Goal: Task Accomplishment & Management: Manage account settings

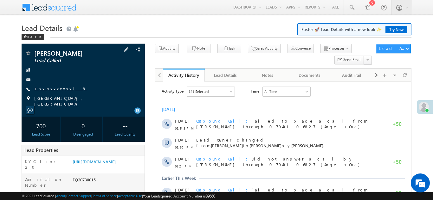
click at [52, 88] on link "+xx-xxxxxxxx18" at bounding box center [60, 88] width 52 height 5
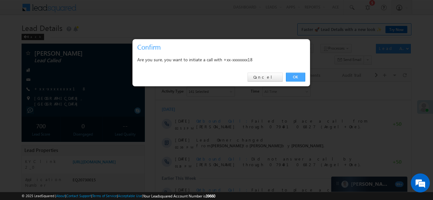
click at [290, 77] on link "OK" at bounding box center [295, 77] width 19 height 9
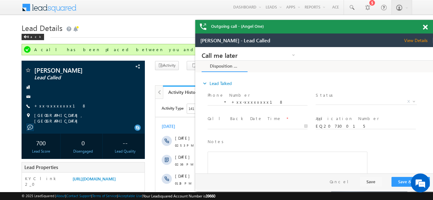
click at [423, 28] on span at bounding box center [424, 27] width 5 height 5
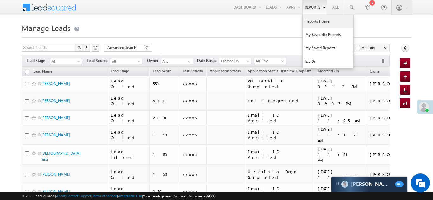
click at [312, 21] on link "Reports Home" at bounding box center [327, 21] width 51 height 13
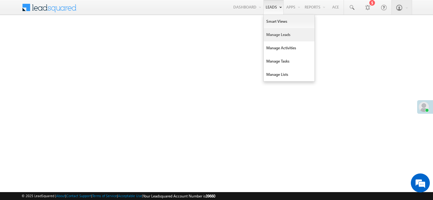
click at [274, 35] on link "Manage Leads" at bounding box center [288, 34] width 51 height 13
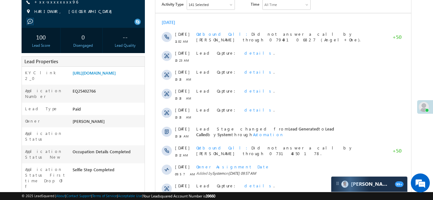
scroll to position [88, 0]
click at [104, 75] on link "https://angelbroking1-pk3em7sa.customui-test.leadsquared.com?leadId=81b0e823-6a…" at bounding box center [94, 72] width 43 height 5
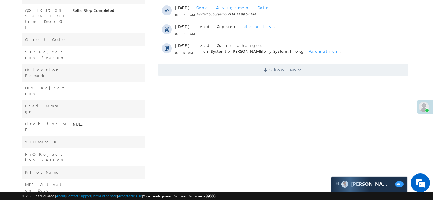
scroll to position [272, 0]
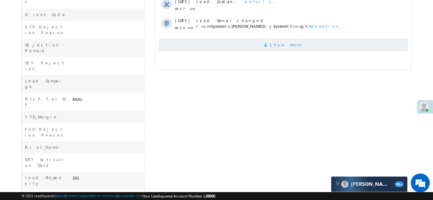
click at [269, 45] on span "Show More" at bounding box center [282, 45] width 249 height 13
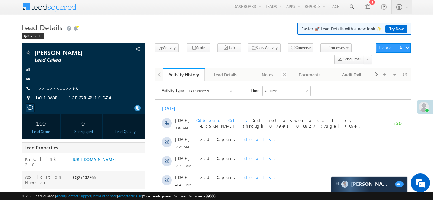
scroll to position [0, 0]
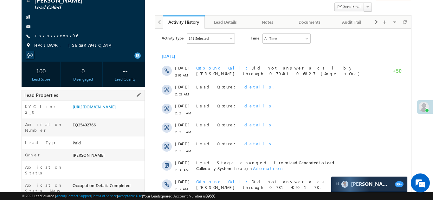
scroll to position [60, 0]
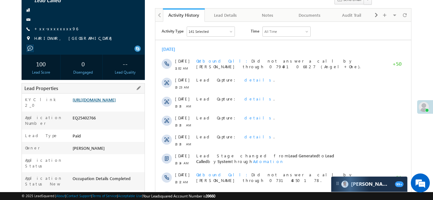
click at [108, 103] on link "[URL][DOMAIN_NAME]" at bounding box center [94, 99] width 43 height 5
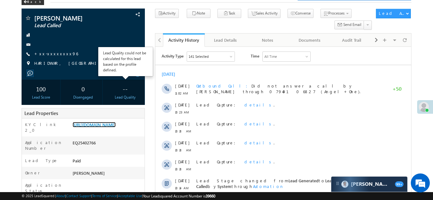
scroll to position [3, 0]
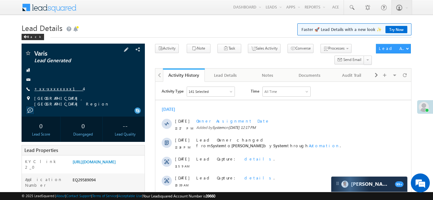
click at [51, 89] on link "+xx-xxxxxxxx14" at bounding box center [58, 88] width 49 height 5
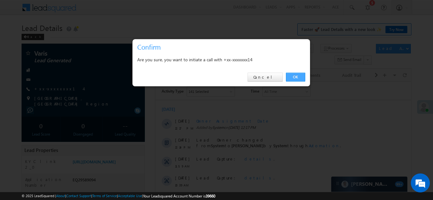
click at [294, 78] on link "OK" at bounding box center [295, 77] width 19 height 9
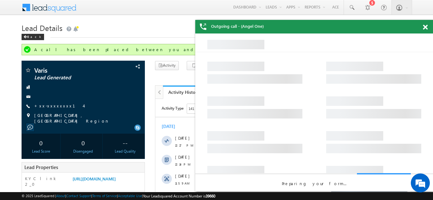
click at [425, 27] on span at bounding box center [424, 27] width 5 height 5
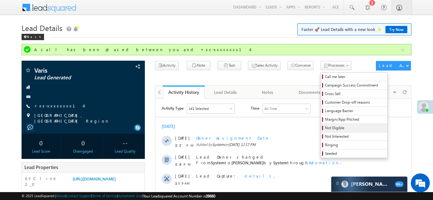
click at [325, 130] on span "Not Eligible" at bounding box center [355, 128] width 60 height 6
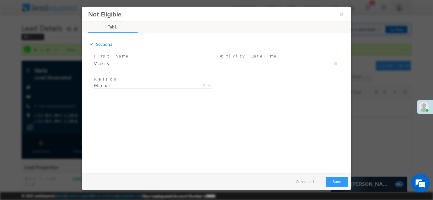
type input "09/26/25 12:19 PM"
click at [247, 61] on input "09/26/25 12:19 PM" at bounding box center [277, 63] width 117 height 6
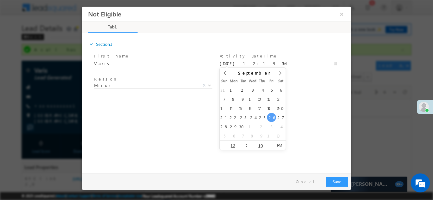
click at [148, 116] on div "expand_more Section1 First Name *" at bounding box center [218, 102] width 266 height 137
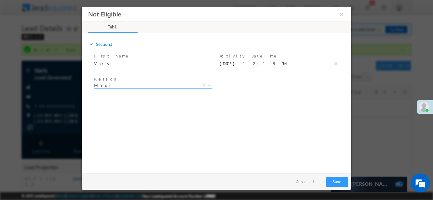
click at [139, 85] on span "Minor" at bounding box center [145, 85] width 103 height 6
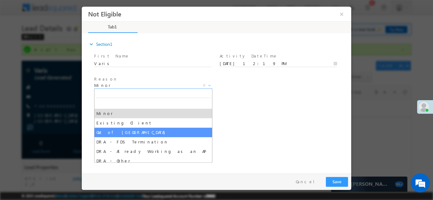
select select "Out of India"
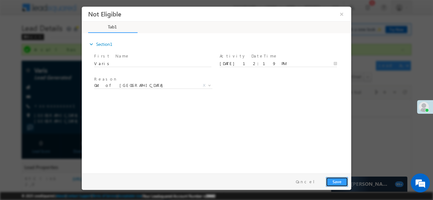
click at [337, 180] on button "Save" at bounding box center [336, 182] width 22 height 10
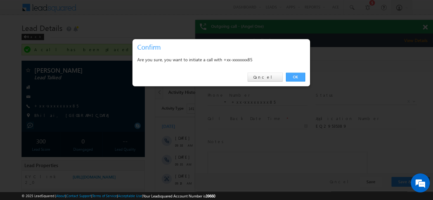
click at [293, 75] on link "OK" at bounding box center [295, 77] width 19 height 9
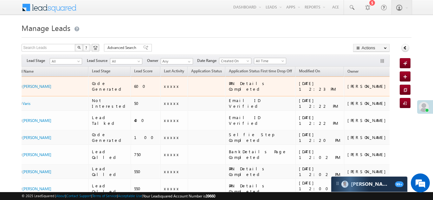
click at [65, 84] on div "Jagmohan Joshi" at bounding box center [45, 87] width 43 height 6
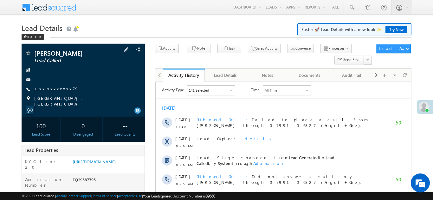
click at [51, 89] on link "+xx-xxxxxxxx79" at bounding box center [56, 88] width 44 height 5
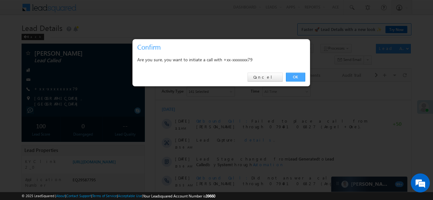
click at [296, 78] on link "OK" at bounding box center [295, 77] width 19 height 9
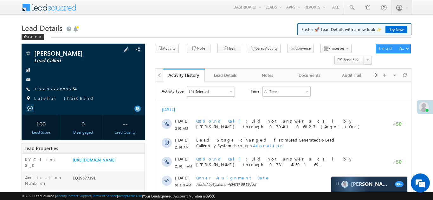
click at [49, 90] on link "+xx-xxxxxxxx54" at bounding box center [54, 88] width 41 height 5
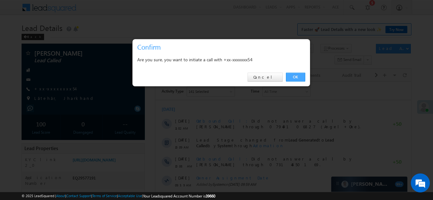
click at [294, 78] on link "OK" at bounding box center [295, 77] width 19 height 9
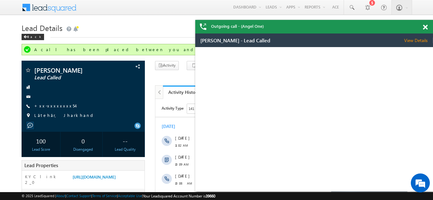
click at [424, 28] on span at bounding box center [424, 27] width 5 height 5
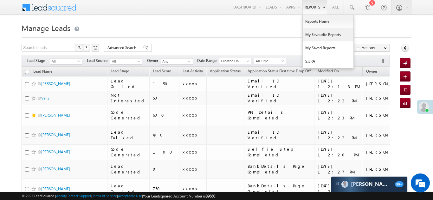
click at [314, 34] on link "My Favourite Reports" at bounding box center [327, 34] width 51 height 13
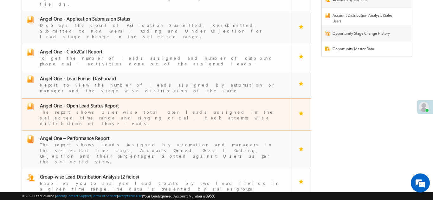
scroll to position [88, 0]
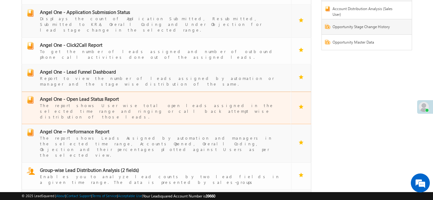
click at [84, 96] on span "Angel One - Open Lead Status Report" at bounding box center [79, 99] width 79 height 6
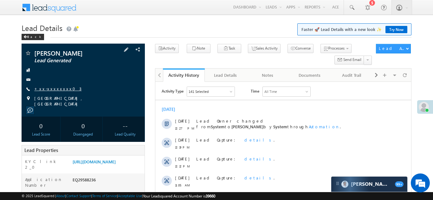
click at [48, 87] on link "+xx-xxxxxxxx03" at bounding box center [57, 88] width 47 height 5
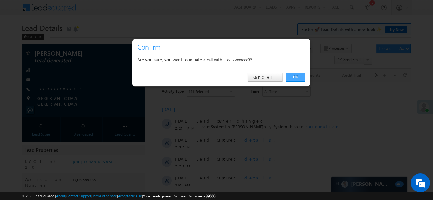
click at [292, 78] on link "OK" at bounding box center [295, 77] width 19 height 9
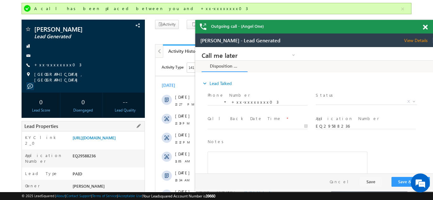
scroll to position [41, 0]
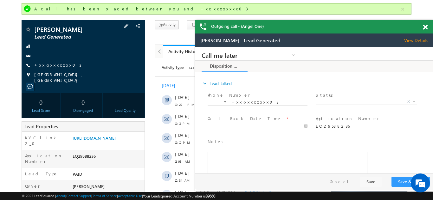
click at [49, 66] on link "+xx-xxxxxxxx03" at bounding box center [57, 64] width 47 height 5
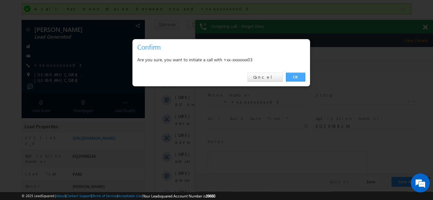
click at [295, 76] on link "OK" at bounding box center [295, 77] width 19 height 9
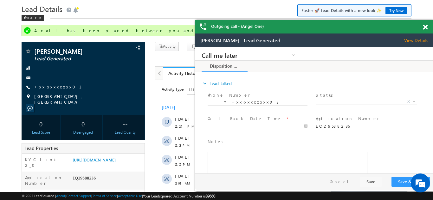
scroll to position [0, 0]
click at [426, 28] on span at bounding box center [424, 27] width 5 height 5
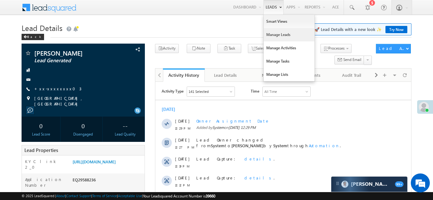
click at [273, 35] on link "Manage Leads" at bounding box center [288, 34] width 51 height 13
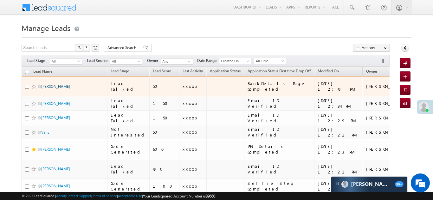
click at [62, 84] on link "[PERSON_NAME]" at bounding box center [55, 86] width 29 height 5
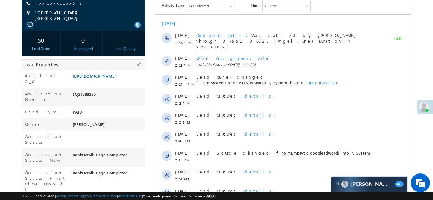
click at [105, 79] on link "[URL][DOMAIN_NAME]" at bounding box center [94, 75] width 43 height 5
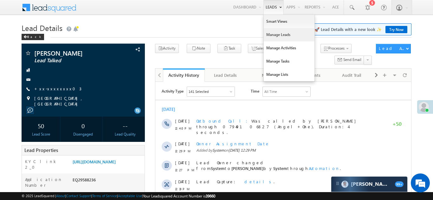
click at [275, 37] on link "Manage Leads" at bounding box center [288, 34] width 51 height 13
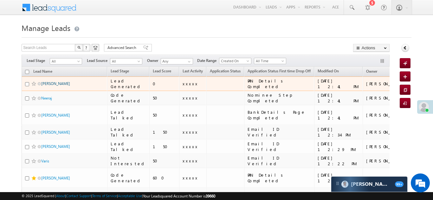
click at [51, 84] on link "JAGDISH" at bounding box center [55, 83] width 29 height 5
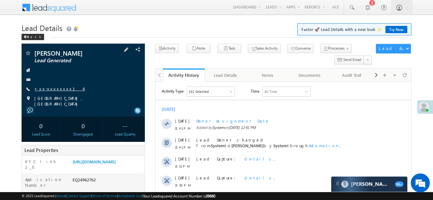
click at [55, 87] on link "+xx-xxxxxxxx16" at bounding box center [59, 88] width 50 height 5
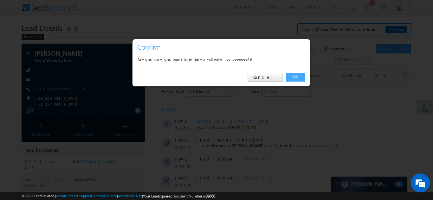
click at [294, 78] on link "OK" at bounding box center [295, 77] width 19 height 9
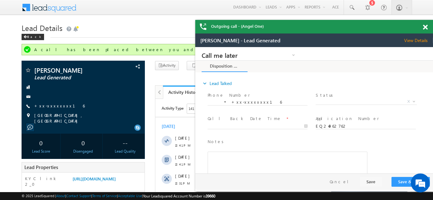
click at [424, 28] on span at bounding box center [424, 27] width 5 height 5
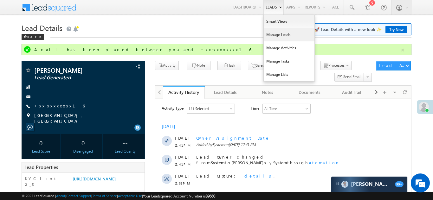
click at [278, 36] on link "Manage Leads" at bounding box center [288, 34] width 51 height 13
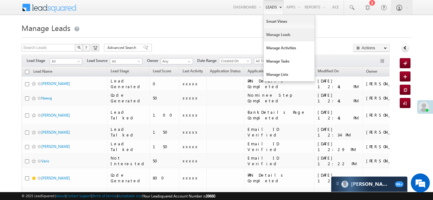
click at [269, 39] on link "Manage Leads" at bounding box center [288, 34] width 51 height 13
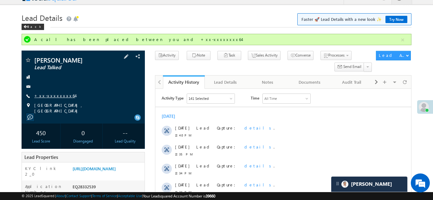
click at [56, 96] on link "+xx-xxxxxxxx64" at bounding box center [54, 95] width 41 height 5
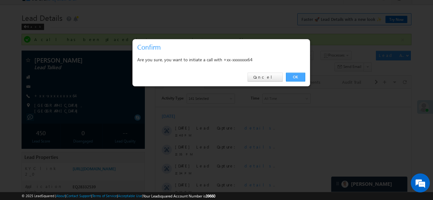
click at [297, 78] on link "OK" at bounding box center [295, 77] width 19 height 9
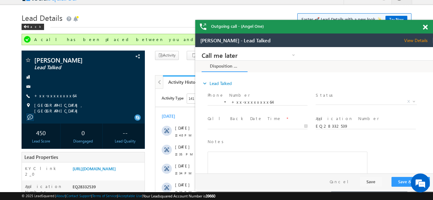
click at [425, 28] on span at bounding box center [424, 27] width 5 height 5
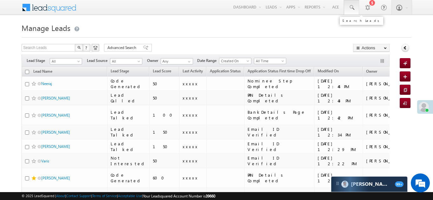
click at [349, 7] on span at bounding box center [351, 7] width 6 height 6
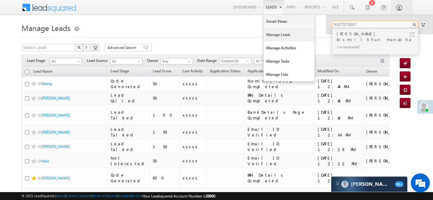
type input "9327573567"
click at [273, 36] on link "Manage Leads" at bounding box center [288, 34] width 51 height 13
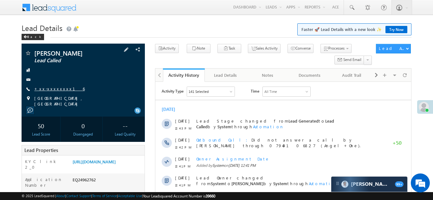
click at [48, 87] on link "+xx-xxxxxxxx16" at bounding box center [59, 88] width 50 height 5
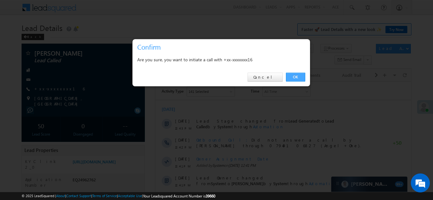
click at [293, 77] on link "OK" at bounding box center [295, 77] width 19 height 9
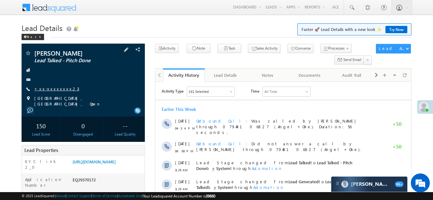
click at [52, 86] on link "+xx-xxxxxxxx23" at bounding box center [56, 88] width 45 height 5
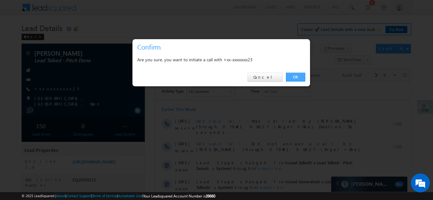
click at [295, 76] on link "OK" at bounding box center [295, 77] width 19 height 9
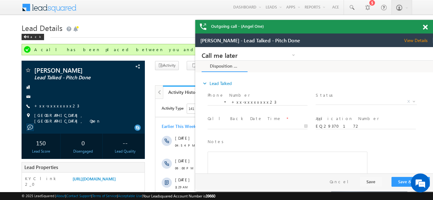
click at [423, 28] on span at bounding box center [424, 27] width 5 height 5
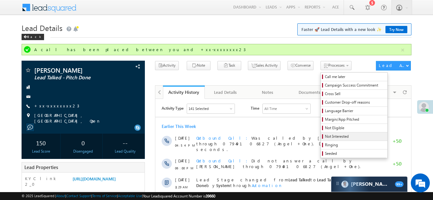
click at [325, 138] on span "Not Interested" at bounding box center [355, 137] width 60 height 6
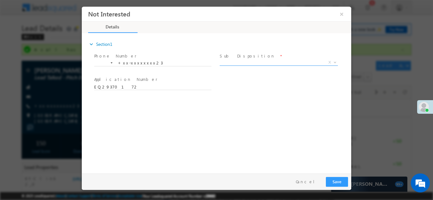
click at [251, 62] on span "X" at bounding box center [278, 62] width 118 height 6
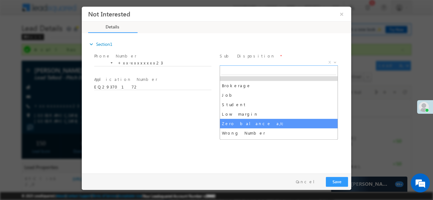
scroll to position [38, 0]
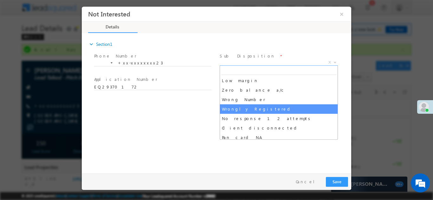
select select "Wrongly Registered"
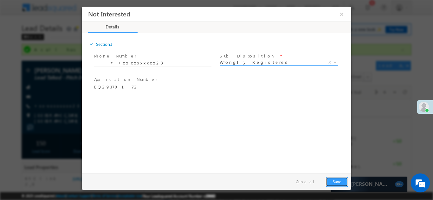
click at [329, 180] on button "Save" at bounding box center [336, 182] width 22 height 10
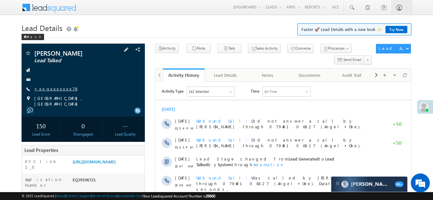
click at [57, 87] on link "+xx-xxxxxxxx76" at bounding box center [55, 88] width 43 height 5
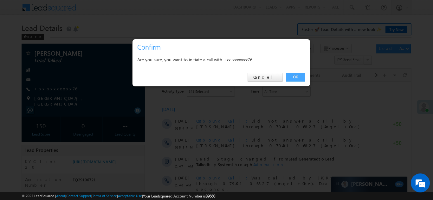
click at [297, 75] on link "OK" at bounding box center [295, 77] width 19 height 9
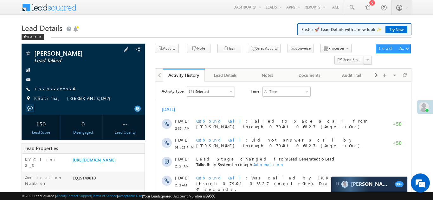
click at [49, 87] on link "+xx-xxxxxxxx48" at bounding box center [55, 88] width 43 height 5
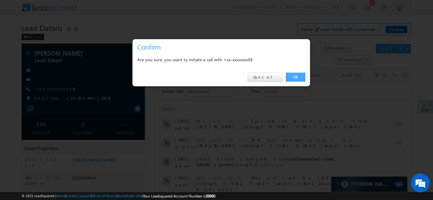
click at [294, 76] on link "OK" at bounding box center [295, 77] width 19 height 9
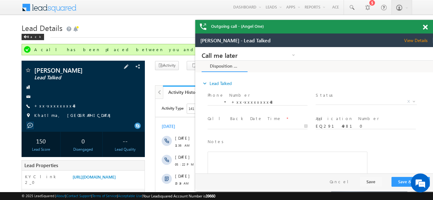
click at [115, 102] on div "Mukesh Kumar Lead Talked +xx-xxxxxxxx48" at bounding box center [83, 94] width 117 height 55
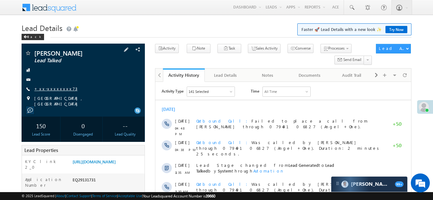
click at [52, 89] on link "+xx-xxxxxxxx73" at bounding box center [55, 88] width 43 height 5
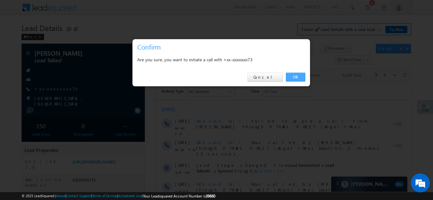
click at [293, 76] on link "OK" at bounding box center [295, 77] width 19 height 9
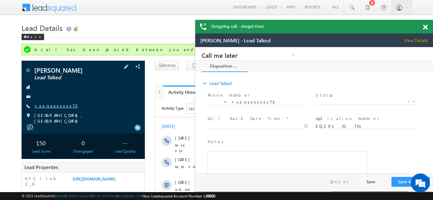
click at [51, 106] on link "+xx-xxxxxxxx73" at bounding box center [55, 105] width 43 height 5
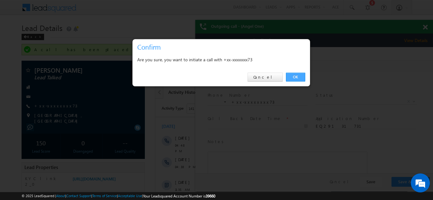
click at [296, 77] on link "OK" at bounding box center [295, 77] width 19 height 9
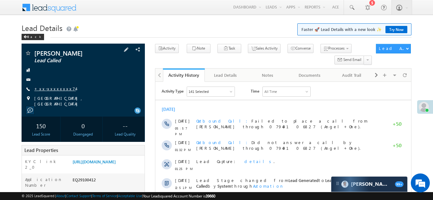
click at [49, 90] on link "+xx-xxxxxxxx74" at bounding box center [54, 88] width 41 height 5
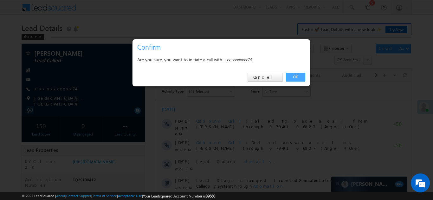
click at [294, 76] on link "OK" at bounding box center [295, 77] width 19 height 9
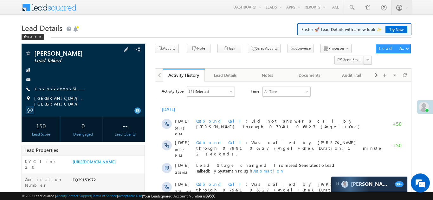
click at [55, 88] on link "+xx-xxxxxxxx61" at bounding box center [59, 88] width 50 height 5
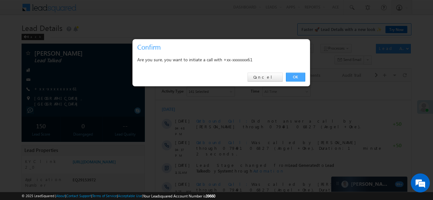
click at [294, 75] on link "OK" at bounding box center [295, 77] width 19 height 9
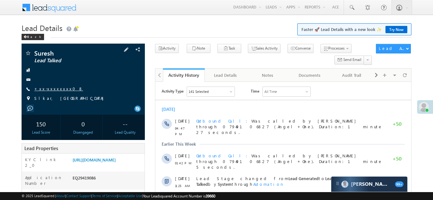
click at [49, 88] on link "+xx-xxxxxxxx08" at bounding box center [58, 88] width 49 height 5
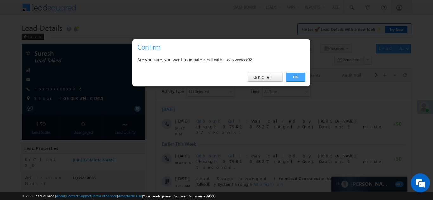
click at [295, 76] on link "OK" at bounding box center [295, 77] width 19 height 9
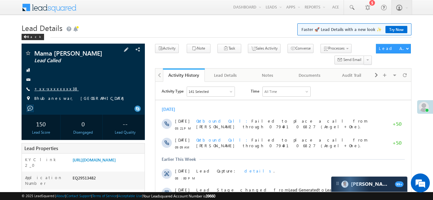
click at [53, 91] on link "+xx-xxxxxxxx38" at bounding box center [56, 88] width 44 height 5
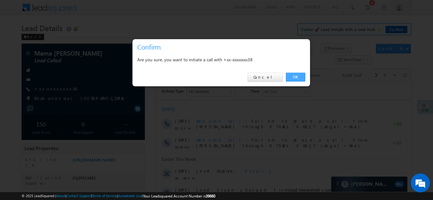
click at [295, 76] on link "OK" at bounding box center [295, 77] width 19 height 9
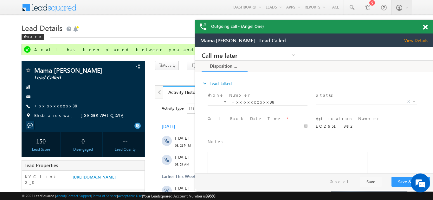
click at [423, 26] on span at bounding box center [424, 27] width 5 height 5
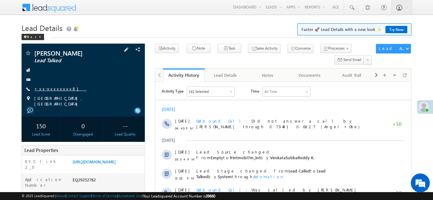
click at [50, 90] on link "+xx-xxxxxxxx81" at bounding box center [60, 88] width 52 height 5
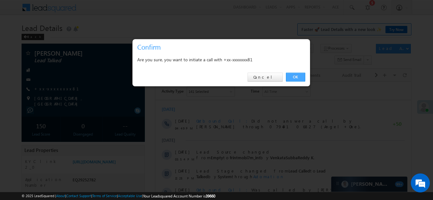
click at [294, 77] on link "OK" at bounding box center [295, 77] width 19 height 9
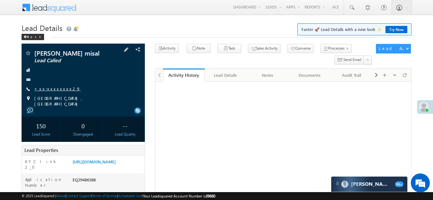
click at [53, 90] on link "+xx-xxxxxxxx29" at bounding box center [57, 88] width 46 height 5
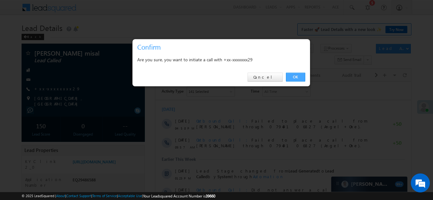
click at [291, 75] on link "OK" at bounding box center [295, 77] width 19 height 9
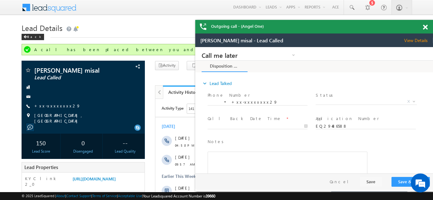
click at [425, 26] on span at bounding box center [424, 27] width 5 height 5
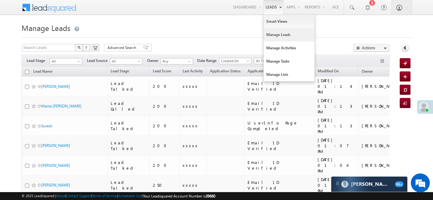
click at [278, 32] on link "Manage Leads" at bounding box center [288, 34] width 51 height 13
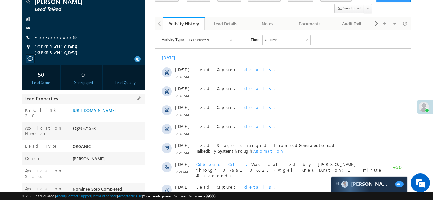
scroll to position [101, 0]
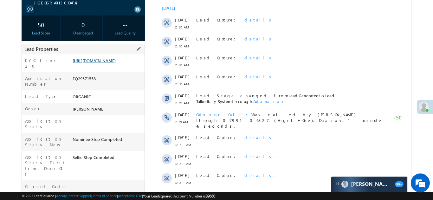
click at [101, 60] on link "[URL][DOMAIN_NAME]" at bounding box center [94, 60] width 43 height 5
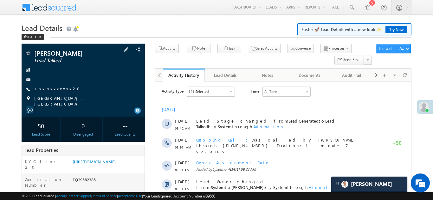
click at [56, 88] on link "+xx-xxxxxxxx20" at bounding box center [58, 88] width 49 height 5
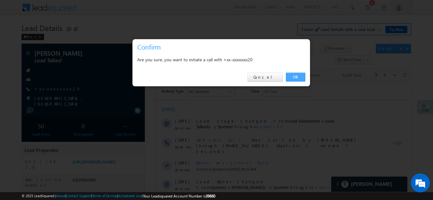
click at [294, 76] on link "OK" at bounding box center [295, 77] width 19 height 9
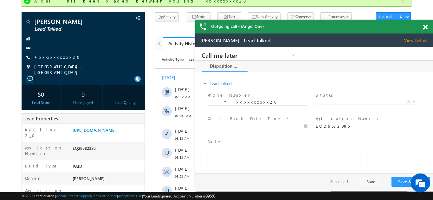
scroll to position [44, 0]
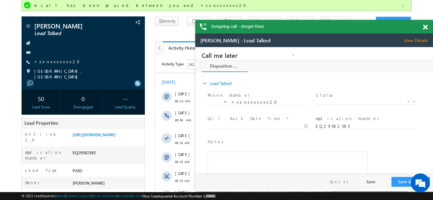
click at [425, 27] on span at bounding box center [424, 27] width 5 height 5
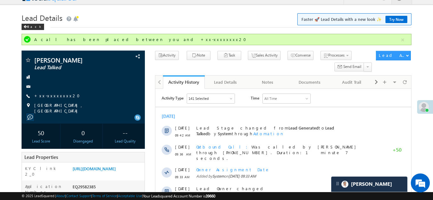
scroll to position [0, 0]
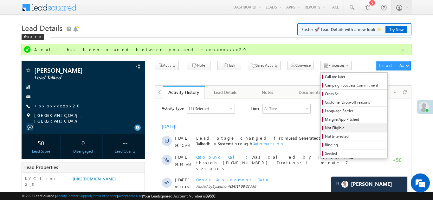
click at [325, 129] on span "Not Eligible" at bounding box center [355, 128] width 60 height 6
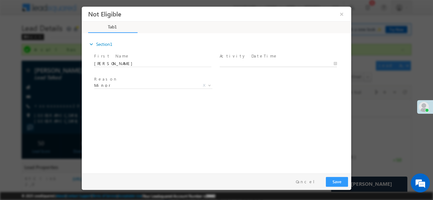
type input "09/26/25 1:23 PM"
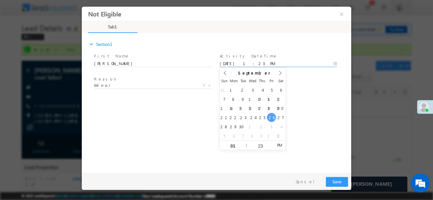
click at [241, 63] on input "09/26/25 1:23 PM" at bounding box center [277, 63] width 117 height 6
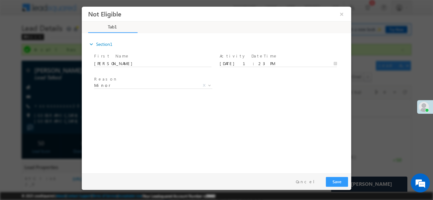
click at [304, 112] on div "expand_more Section1 First Name *" at bounding box center [218, 102] width 266 height 137
click at [337, 180] on button "Save" at bounding box center [336, 182] width 22 height 10
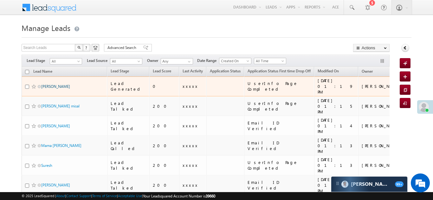
click at [49, 85] on link "[PERSON_NAME]" at bounding box center [55, 86] width 29 height 5
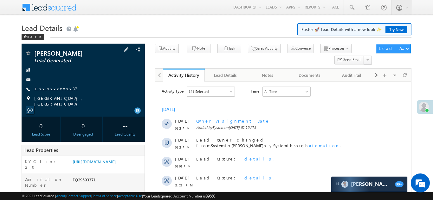
click at [57, 88] on link "+xx-xxxxxxxx37" at bounding box center [55, 88] width 43 height 5
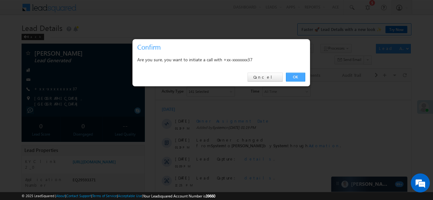
click at [293, 79] on link "OK" at bounding box center [295, 77] width 19 height 9
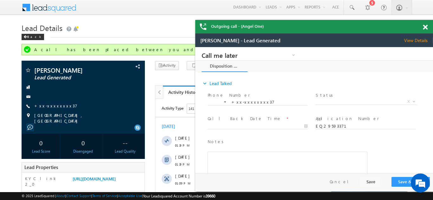
click at [425, 27] on span at bounding box center [424, 27] width 5 height 5
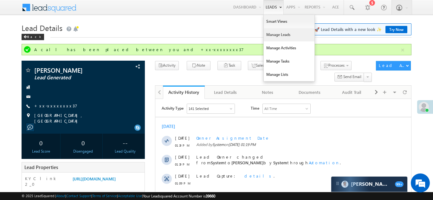
click at [276, 33] on link "Manage Leads" at bounding box center [288, 34] width 51 height 13
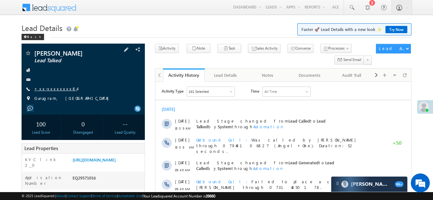
click at [52, 87] on link "+xx-xxxxxxxx84" at bounding box center [55, 88] width 43 height 5
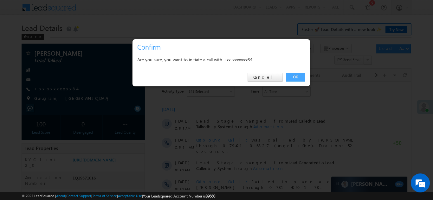
click at [296, 77] on link "OK" at bounding box center [295, 77] width 19 height 9
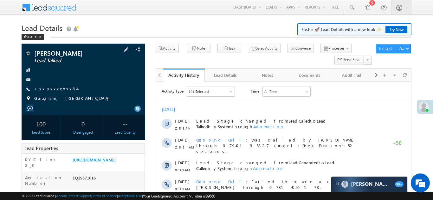
click at [51, 89] on link "+xx-xxxxxxxx84" at bounding box center [55, 88] width 43 height 5
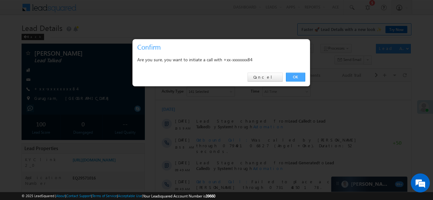
click at [295, 77] on link "OK" at bounding box center [295, 77] width 19 height 9
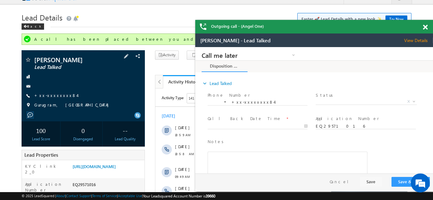
scroll to position [97, 0]
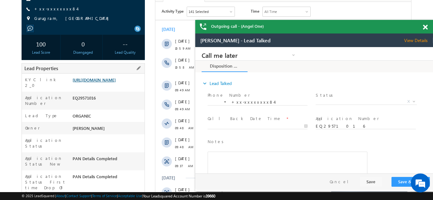
click at [110, 81] on link "https://angelbroking1-pk3em7sa.customui-test.leadsquared.com?leadId=b709721f-3c…" at bounding box center [94, 79] width 43 height 5
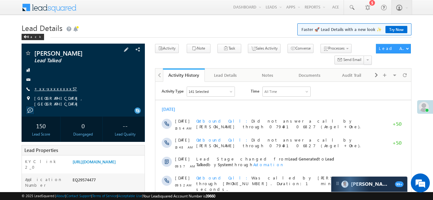
click at [51, 90] on link "+xx-xxxxxxxx57" at bounding box center [55, 88] width 43 height 5
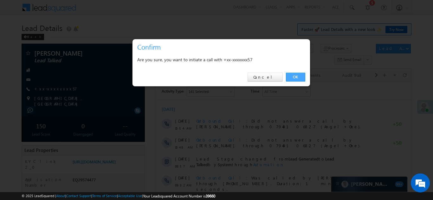
click at [292, 78] on link "OK" at bounding box center [295, 77] width 19 height 9
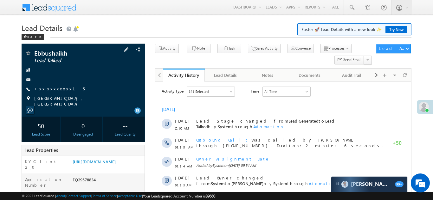
click at [49, 90] on link "+xx-xxxxxxxx15" at bounding box center [59, 88] width 50 height 5
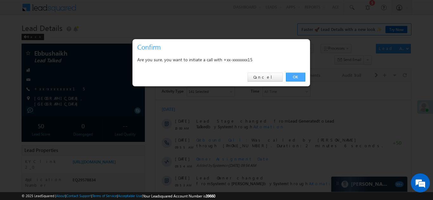
click at [294, 78] on link "OK" at bounding box center [295, 77] width 19 height 9
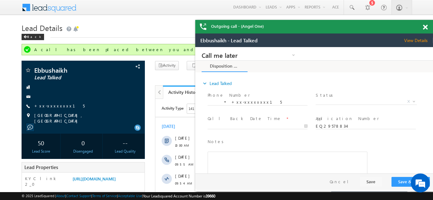
click at [425, 27] on span at bounding box center [424, 27] width 5 height 5
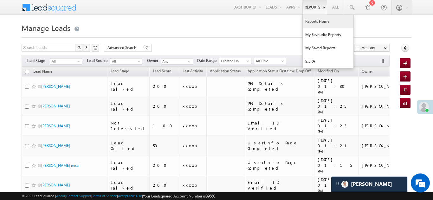
click at [313, 20] on link "Reports Home" at bounding box center [327, 21] width 51 height 13
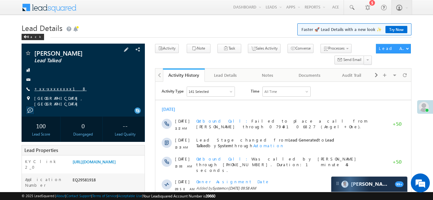
click at [48, 88] on link "+xx-xxxxxxxx18" at bounding box center [60, 88] width 52 height 5
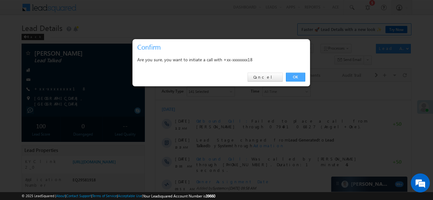
click at [295, 75] on link "OK" at bounding box center [295, 77] width 19 height 9
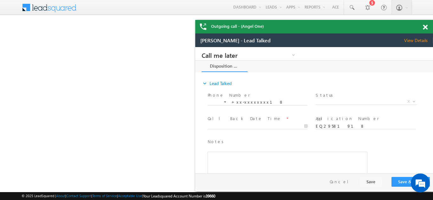
click at [423, 25] on span at bounding box center [424, 27] width 5 height 5
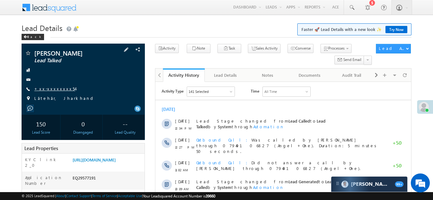
click at [49, 88] on link "+xx-xxxxxxxx54" at bounding box center [54, 88] width 41 height 5
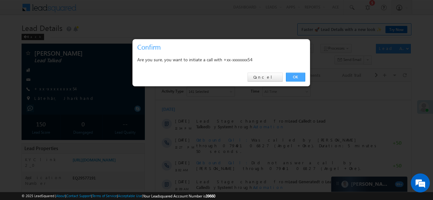
click at [292, 77] on link "OK" at bounding box center [295, 77] width 19 height 9
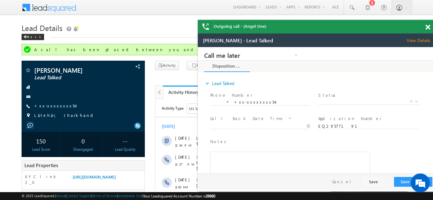
click at [425, 27] on div "Outgoing call - (Angel One)" at bounding box center [316, 27] width 237 height 14
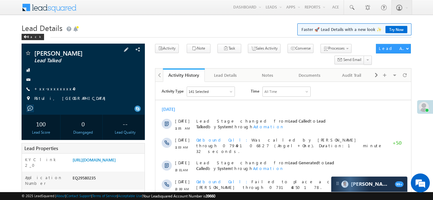
click at [46, 92] on span "+xx-xxxxxxxx40" at bounding box center [57, 89] width 46 height 6
click at [46, 89] on link "+xx-xxxxxxxx40" at bounding box center [57, 88] width 46 height 5
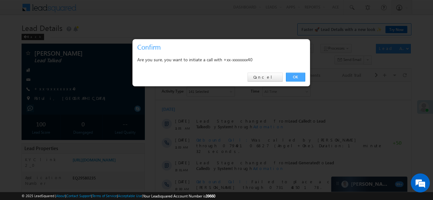
click at [293, 76] on link "OK" at bounding box center [295, 77] width 19 height 9
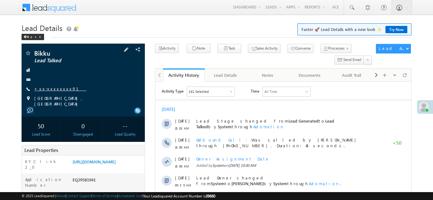
click at [46, 87] on link "+xx-xxxxxxxx91" at bounding box center [60, 88] width 52 height 5
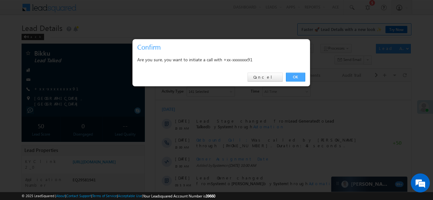
click at [294, 77] on link "OK" at bounding box center [295, 77] width 19 height 9
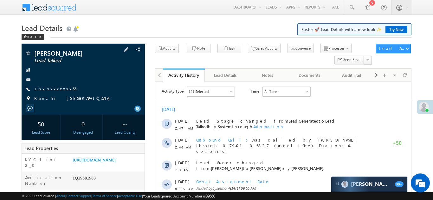
click at [49, 89] on link "+xx-xxxxxxxx55" at bounding box center [55, 88] width 42 height 5
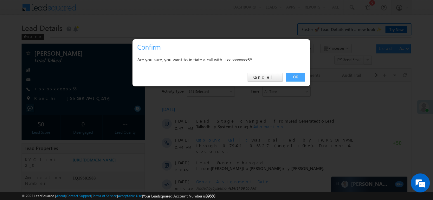
click at [294, 75] on link "OK" at bounding box center [295, 77] width 19 height 9
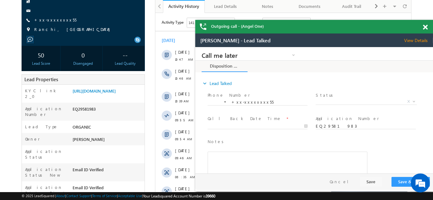
scroll to position [85, 0]
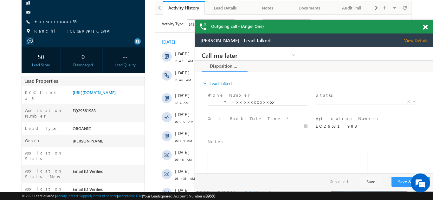
click at [424, 27] on span at bounding box center [424, 27] width 5 height 5
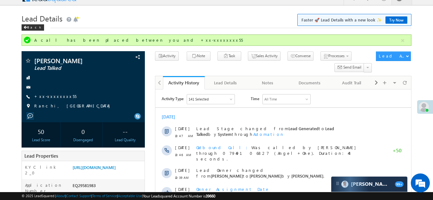
scroll to position [0, 0]
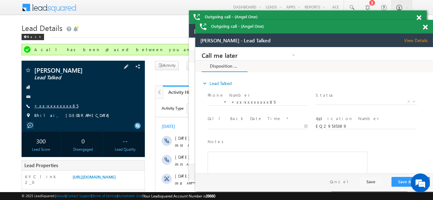
click at [51, 107] on link "+xx-xxxxxxxx85" at bounding box center [56, 105] width 44 height 5
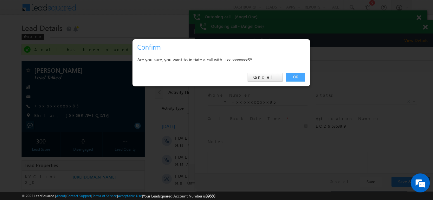
click at [291, 76] on link "OK" at bounding box center [295, 77] width 19 height 9
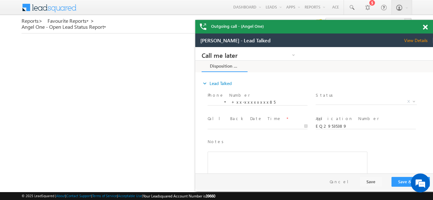
click at [424, 27] on span at bounding box center [424, 27] width 5 height 5
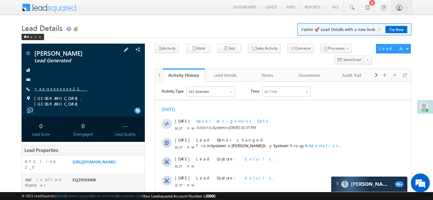
click at [50, 90] on link "+xx-xxxxxxxx21" at bounding box center [60, 88] width 53 height 5
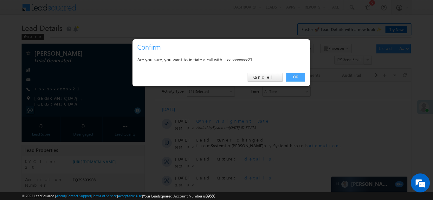
click at [293, 78] on link "OK" at bounding box center [295, 77] width 19 height 9
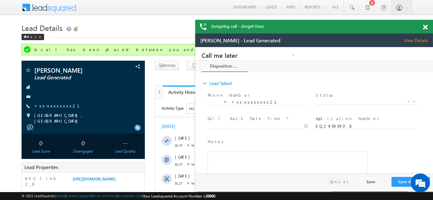
click at [425, 27] on div "Outgoing call - (Angel One)" at bounding box center [313, 27] width 237 height 14
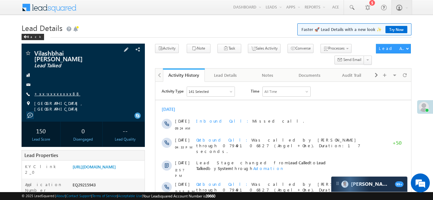
click at [54, 91] on link "+xx-xxxxxxxx88" at bounding box center [57, 93] width 46 height 5
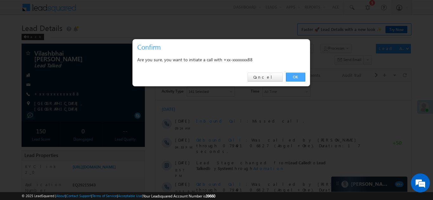
click at [296, 77] on link "OK" at bounding box center [295, 77] width 19 height 9
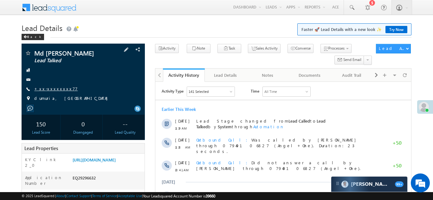
click at [54, 91] on link "+xx-xxxxxxxx77" at bounding box center [55, 88] width 43 height 5
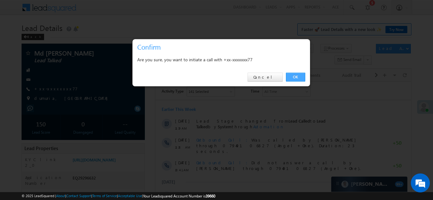
click at [295, 78] on link "OK" at bounding box center [295, 77] width 19 height 9
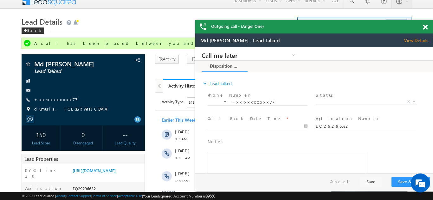
scroll to position [3, 0]
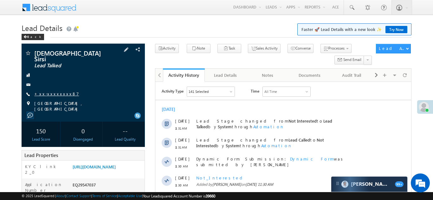
click at [51, 91] on link "+xx-xxxxxxxx87" at bounding box center [56, 93] width 45 height 5
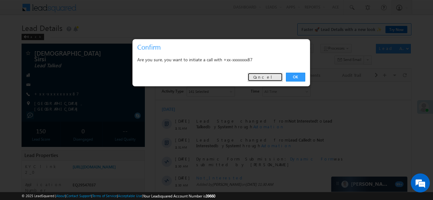
click at [267, 78] on link "Cancel" at bounding box center [264, 77] width 35 height 9
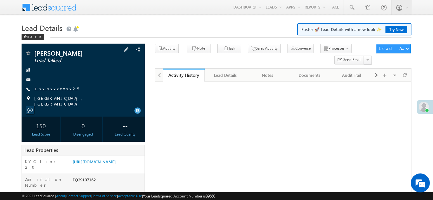
click at [47, 88] on link "+xx-xxxxxxxx25" at bounding box center [56, 88] width 45 height 5
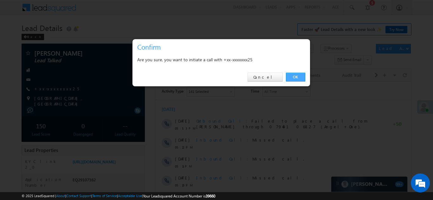
click at [293, 78] on link "OK" at bounding box center [295, 77] width 19 height 9
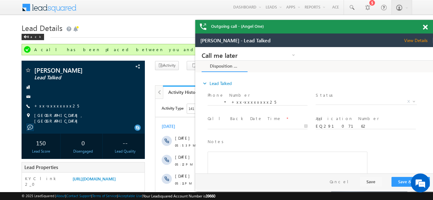
click at [426, 27] on span at bounding box center [424, 27] width 5 height 5
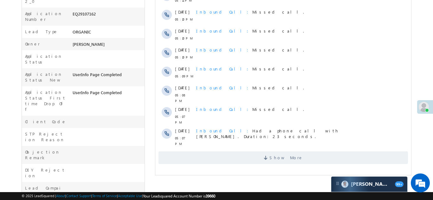
scroll to position [184, 0]
click at [298, 151] on span "Show More" at bounding box center [282, 157] width 249 height 13
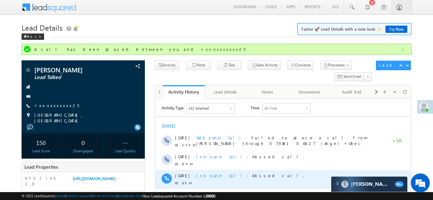
scroll to position [0, 0]
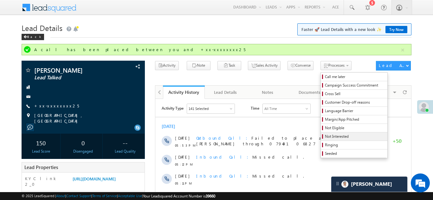
click at [325, 136] on span "Not Interested" at bounding box center [355, 137] width 60 height 6
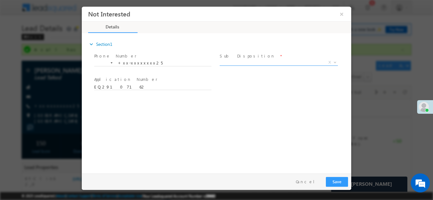
click at [246, 63] on span "X" at bounding box center [278, 62] width 118 height 6
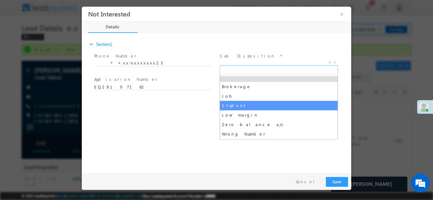
scroll to position [25, 0]
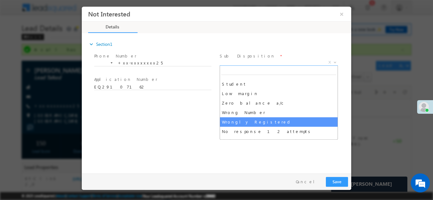
select select "Wrongly Registered"
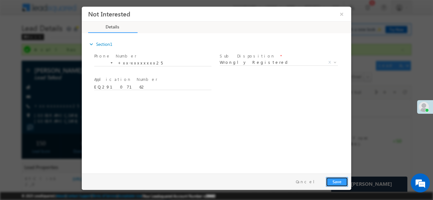
click at [338, 181] on button "Save" at bounding box center [336, 182] width 22 height 10
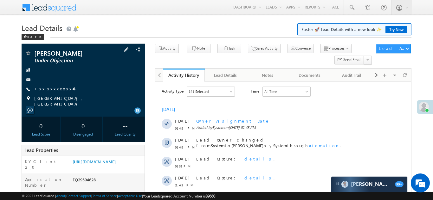
click at [58, 87] on link "+xx-xxxxxxxx46" at bounding box center [54, 88] width 41 height 5
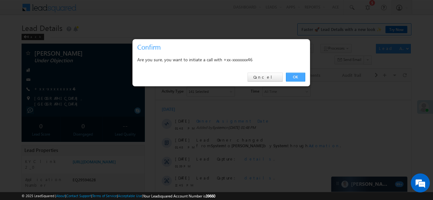
click at [294, 76] on link "OK" at bounding box center [295, 77] width 19 height 9
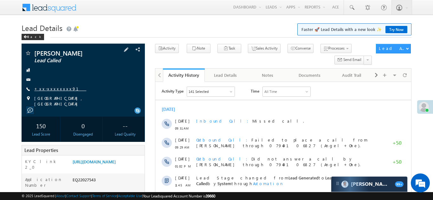
click at [53, 88] on link "+xx-xxxxxxxx91" at bounding box center [60, 88] width 52 height 5
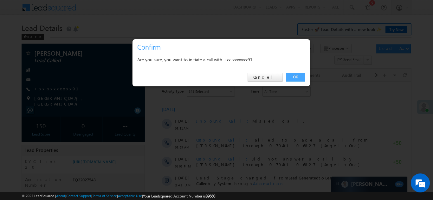
click at [292, 77] on link "OK" at bounding box center [295, 77] width 19 height 9
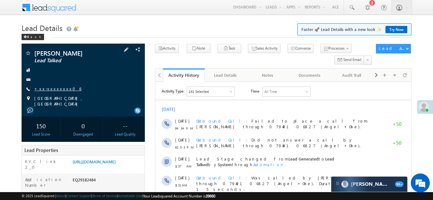
click at [49, 89] on link "+xx-xxxxxxxx06" at bounding box center [57, 88] width 47 height 5
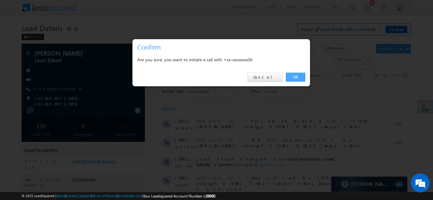
click at [293, 78] on link "OK" at bounding box center [295, 77] width 19 height 9
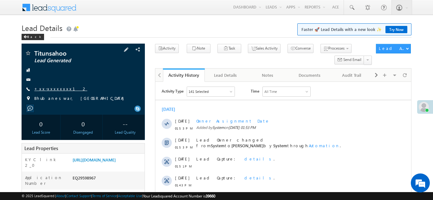
click at [49, 89] on link "+xx-xxxxxxxx12" at bounding box center [60, 88] width 53 height 5
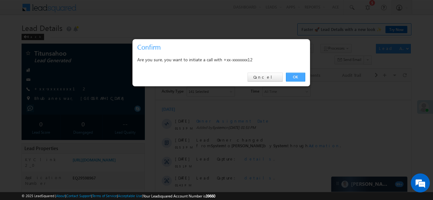
click at [290, 76] on link "OK" at bounding box center [295, 77] width 19 height 9
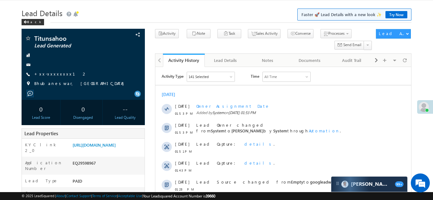
scroll to position [80, 0]
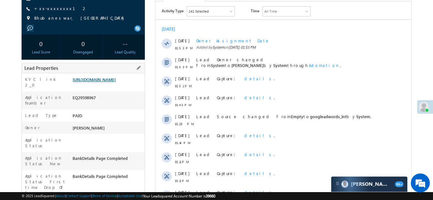
click at [101, 78] on link "https://angelbroking1-pk3em7sa.customui-test.leadsquared.com?leadId=503d4e2e-b5…" at bounding box center [94, 79] width 43 height 5
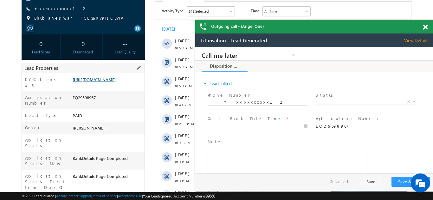
scroll to position [0, 0]
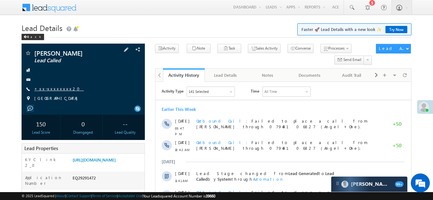
click at [52, 90] on link "+xx-xxxxxxxx20" at bounding box center [58, 88] width 49 height 5
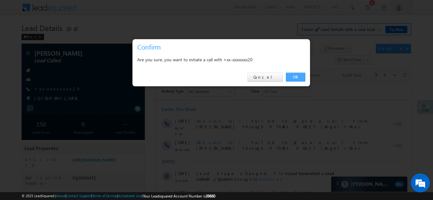
click at [294, 77] on link "OK" at bounding box center [295, 77] width 19 height 9
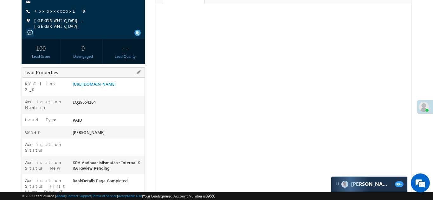
scroll to position [85, 0]
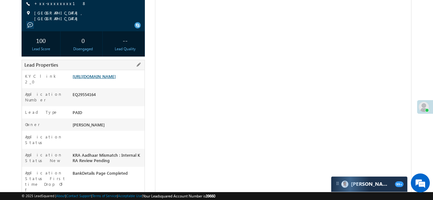
click at [100, 79] on link "https://angelbroking1-pk3em7sa.customui-test.leadsquared.com?leadId=960634f8-c2…" at bounding box center [94, 76] width 43 height 5
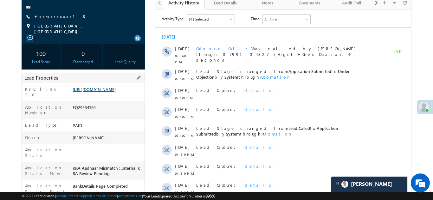
scroll to position [57, 0]
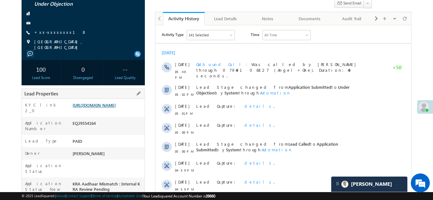
click at [105, 108] on link "https://angelbroking1-pk3em7sa.customui-test.leadsquared.com?leadId=960634f8-c2…" at bounding box center [94, 105] width 43 height 5
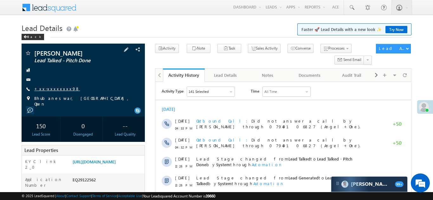
click at [50, 88] on link "+xx-xxxxxxxx98" at bounding box center [57, 88] width 46 height 5
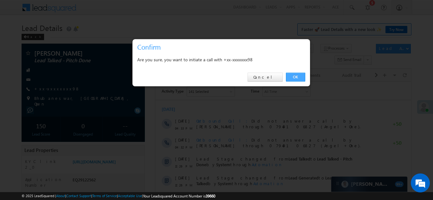
click at [293, 77] on link "OK" at bounding box center [295, 77] width 19 height 9
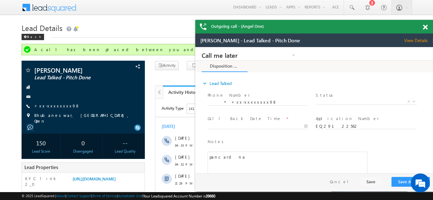
click at [424, 26] on span at bounding box center [424, 27] width 5 height 5
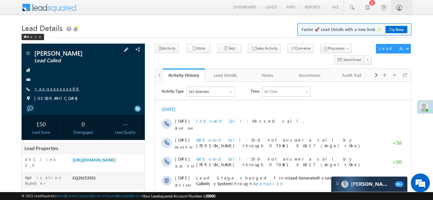
click at [47, 89] on link "+xx-xxxxxxxx99" at bounding box center [56, 88] width 45 height 5
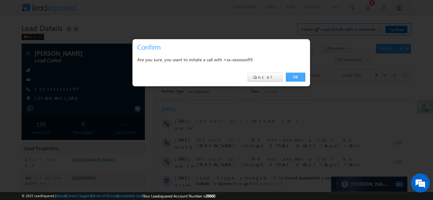
click at [293, 77] on link "OK" at bounding box center [295, 77] width 19 height 9
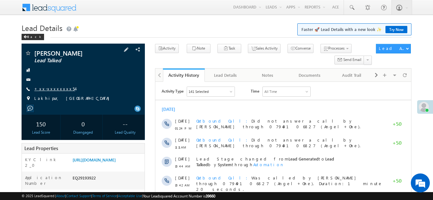
click at [54, 88] on link "+xx-xxxxxxxx54" at bounding box center [54, 88] width 41 height 5
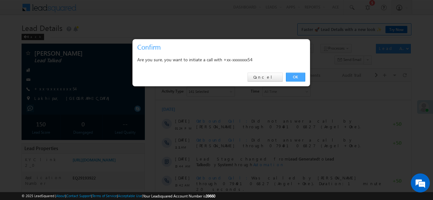
click at [294, 78] on link "OK" at bounding box center [295, 77] width 19 height 9
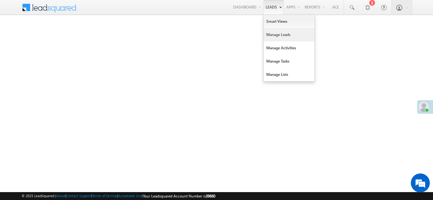
click at [269, 34] on link "Manage Leads" at bounding box center [288, 34] width 51 height 13
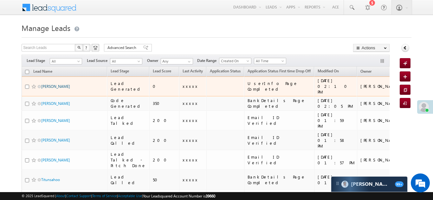
click at [54, 84] on link "[PERSON_NAME]" at bounding box center [55, 86] width 29 height 5
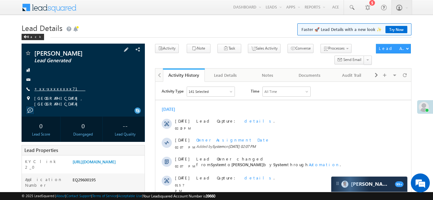
click at [56, 88] on link "+xx-xxxxxxxx71" at bounding box center [59, 88] width 51 height 5
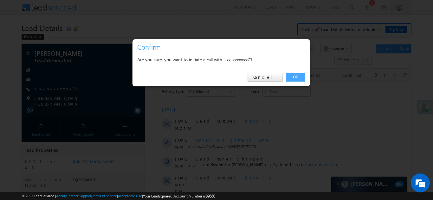
click at [295, 76] on link "OK" at bounding box center [295, 77] width 19 height 9
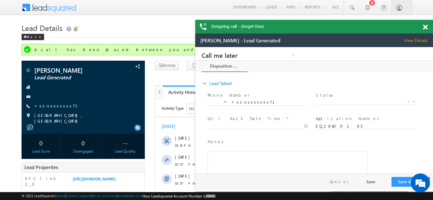
click at [424, 28] on span at bounding box center [424, 27] width 5 height 5
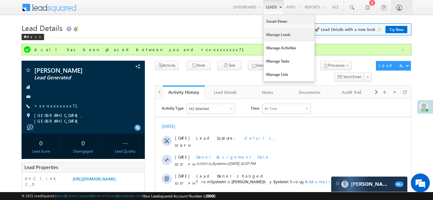
click at [278, 36] on link "Manage Leads" at bounding box center [288, 34] width 51 height 13
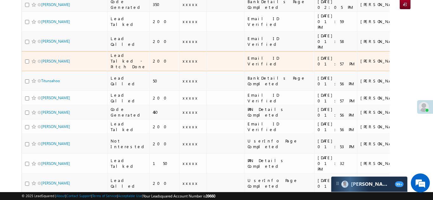
scroll to position [132, 0]
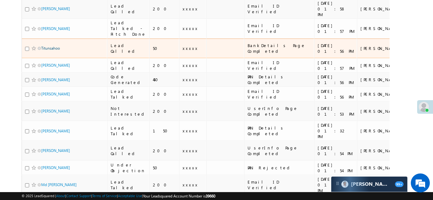
click at [51, 46] on link "Titunsahoo" at bounding box center [50, 48] width 19 height 5
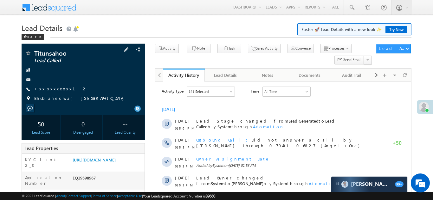
click at [52, 88] on link "+xx-xxxxxxxx12" at bounding box center [60, 88] width 53 height 5
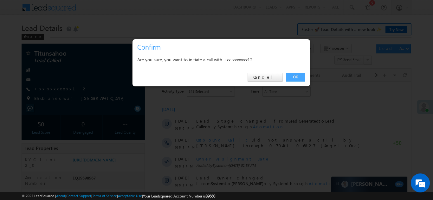
click at [293, 77] on link "OK" at bounding box center [295, 77] width 19 height 9
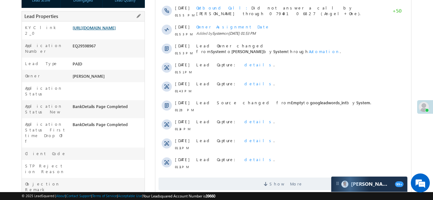
scroll to position [167, 0]
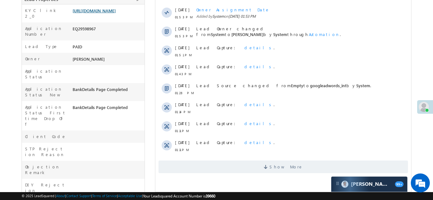
click at [108, 13] on link "https://angelbroking1-pk3em7sa.customui-test.leadsquared.com?leadId=503d4e2e-b5…" at bounding box center [94, 10] width 43 height 5
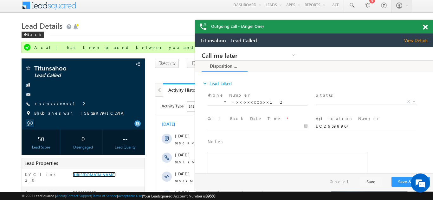
scroll to position [0, 0]
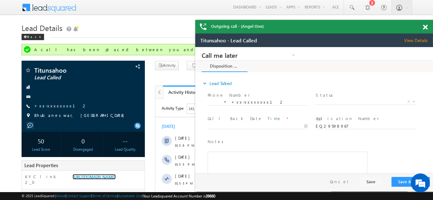
click at [423, 25] on span at bounding box center [424, 27] width 5 height 5
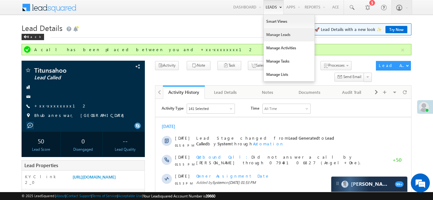
click at [272, 32] on link "Manage Leads" at bounding box center [288, 34] width 51 height 13
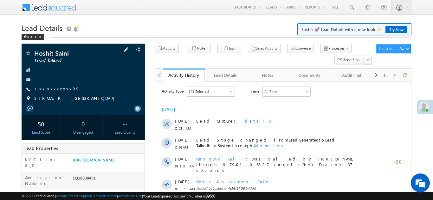
click at [48, 88] on link "+xx-xxxxxxxx99" at bounding box center [56, 88] width 45 height 5
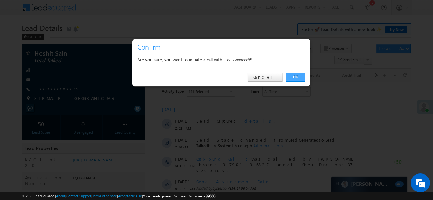
click at [295, 77] on link "OK" at bounding box center [295, 77] width 19 height 9
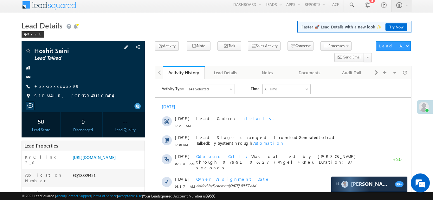
scroll to position [6, 0]
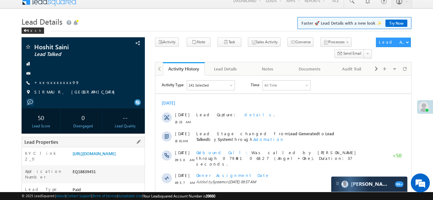
click at [102, 148] on div "Lead Properties" at bounding box center [83, 142] width 123 height 10
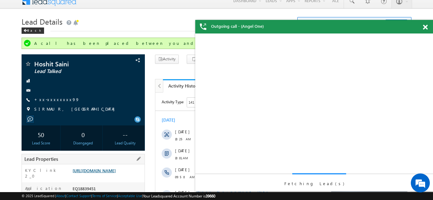
scroll to position [0, 0]
click at [105, 174] on link "[URL][DOMAIN_NAME]" at bounding box center [94, 170] width 43 height 5
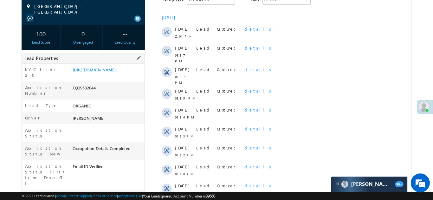
scroll to position [92, 0]
click at [106, 70] on link "[URL][DOMAIN_NAME]" at bounding box center [94, 69] width 43 height 5
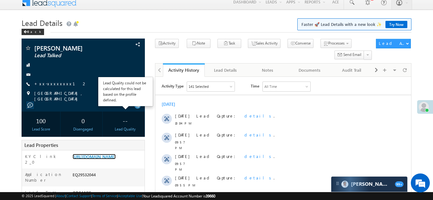
scroll to position [0, 0]
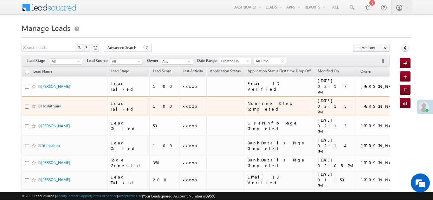
click at [47, 104] on link "Hoshit Saini" at bounding box center [51, 106] width 20 height 5
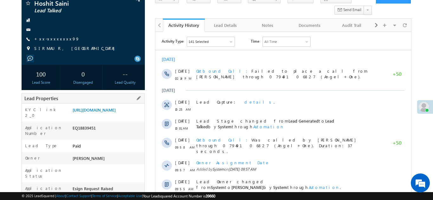
scroll to position [24, 0]
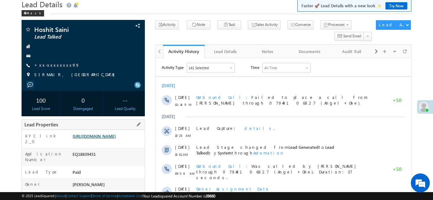
click at [103, 139] on link "[URL][DOMAIN_NAME]" at bounding box center [94, 136] width 43 height 5
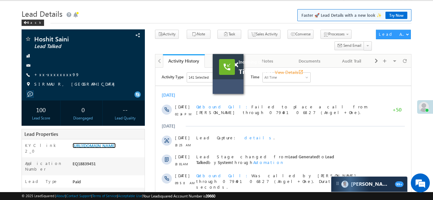
scroll to position [0, 0]
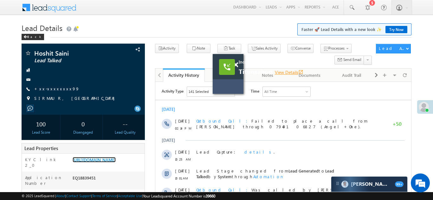
click at [289, 72] on link "View Details open_in_new" at bounding box center [289, 72] width 28 height 6
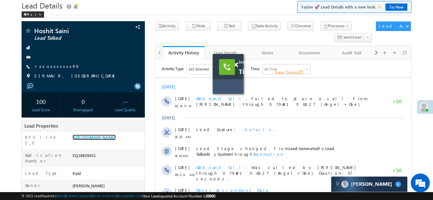
scroll to position [33, 0]
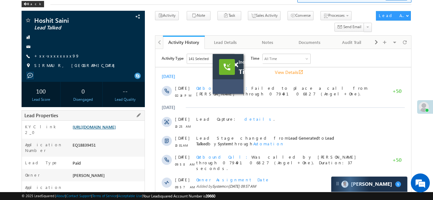
click at [104, 130] on link "https://angelbroking1-pk3em7sa.customui-test.leadsquared.com?leadId=ca2654d5-9c…" at bounding box center [94, 126] width 43 height 5
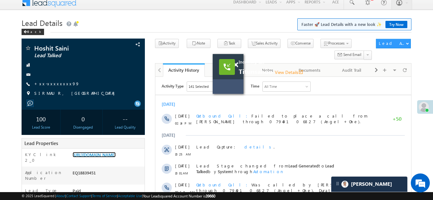
scroll to position [0, 0]
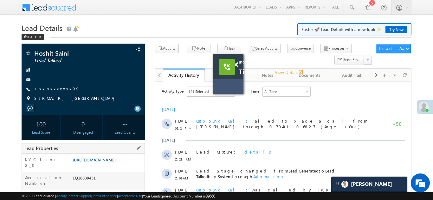
click at [105, 161] on link "https://angelbroking1-pk3em7sa.customui-test.leadsquared.com?leadId=ca2654d5-9c…" at bounding box center [94, 159] width 43 height 5
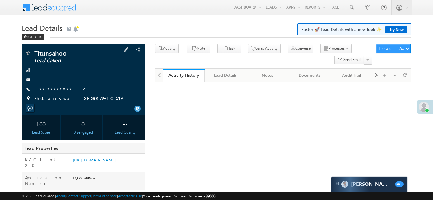
click at [48, 87] on link "+xx-xxxxxxxx12" at bounding box center [60, 88] width 53 height 5
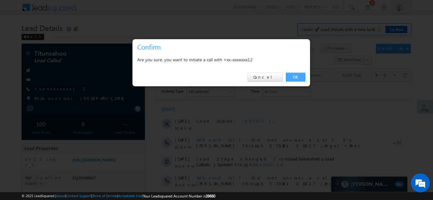
click at [291, 78] on link "OK" at bounding box center [295, 77] width 19 height 9
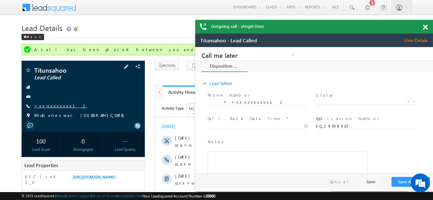
click at [50, 107] on link "+xx-xxxxxxxx12" at bounding box center [60, 105] width 53 height 5
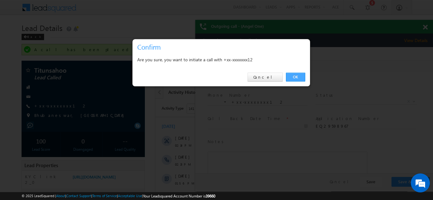
click at [293, 76] on link "OK" at bounding box center [295, 77] width 19 height 9
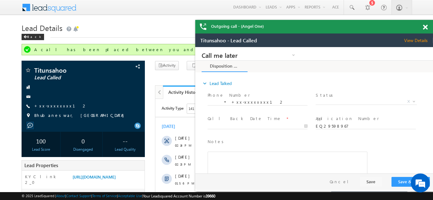
click at [424, 28] on div "Outgoing call - (Angel One)" at bounding box center [313, 27] width 237 height 14
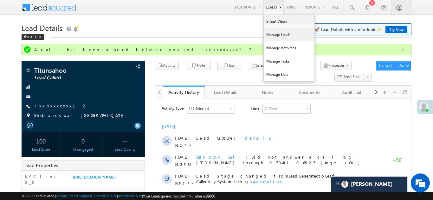
click at [271, 34] on link "Manage Leads" at bounding box center [288, 34] width 51 height 13
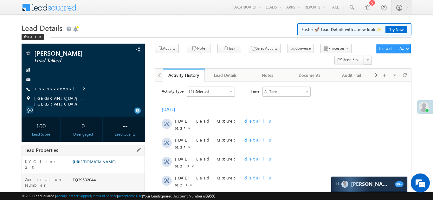
click at [114, 161] on link "https://angelbroking1-pk3em7sa.customui-test.leadsquared.com?leadId=b925a305-e6…" at bounding box center [94, 161] width 43 height 5
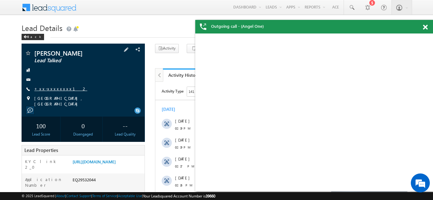
click at [47, 88] on link "+xx-xxxxxxxx12" at bounding box center [60, 88] width 53 height 5
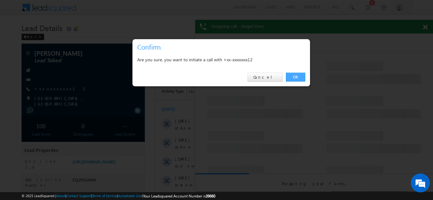
click at [296, 74] on link "OK" at bounding box center [295, 77] width 19 height 9
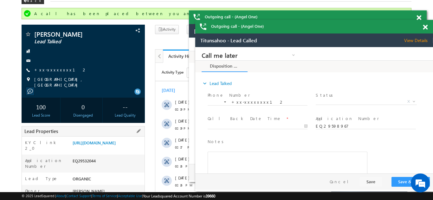
scroll to position [37, 0]
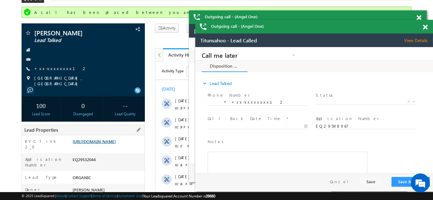
click at [102, 142] on link "https://angelbroking1-pk3em7sa.customui-test.leadsquared.com?leadId=b925a305-e6…" at bounding box center [94, 141] width 43 height 5
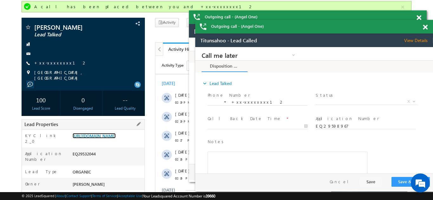
scroll to position [44, 0]
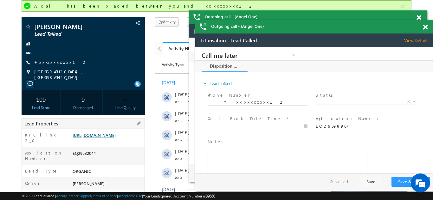
click at [103, 137] on link "https://angelbroking1-pk3em7sa.customui-test.leadsquared.com?leadId=b925a305-e6…" at bounding box center [94, 135] width 43 height 5
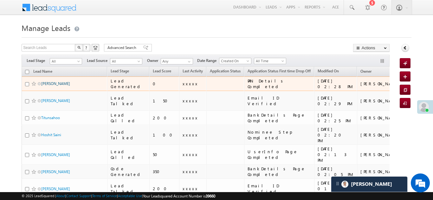
click at [49, 84] on link "[PERSON_NAME]" at bounding box center [55, 83] width 29 height 5
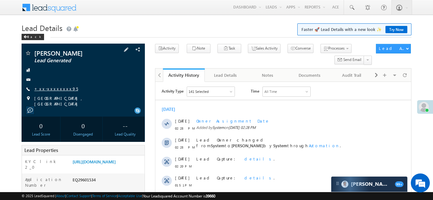
click at [52, 89] on link "+xx-xxxxxxxx95" at bounding box center [56, 88] width 44 height 5
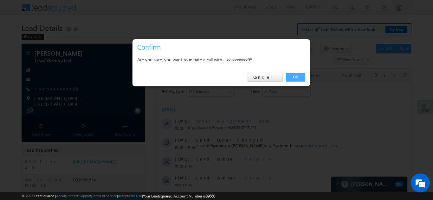
click at [297, 78] on link "OK" at bounding box center [295, 77] width 19 height 9
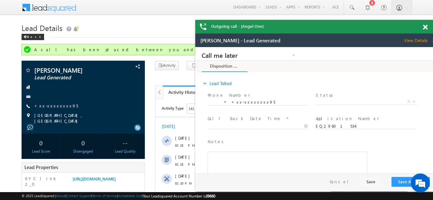
click at [424, 27] on span at bounding box center [424, 27] width 5 height 5
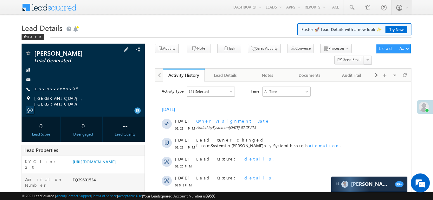
click at [52, 87] on link "+xx-xxxxxxxx95" at bounding box center [56, 88] width 44 height 5
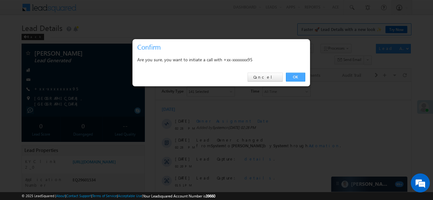
click at [293, 76] on link "OK" at bounding box center [295, 77] width 19 height 9
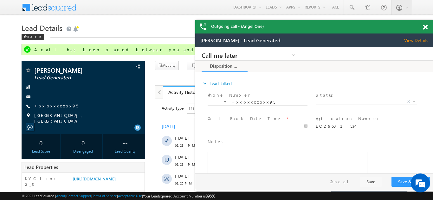
click at [425, 25] on span at bounding box center [424, 27] width 5 height 5
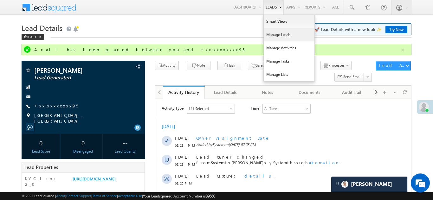
click at [273, 37] on link "Manage Leads" at bounding box center [288, 34] width 51 height 13
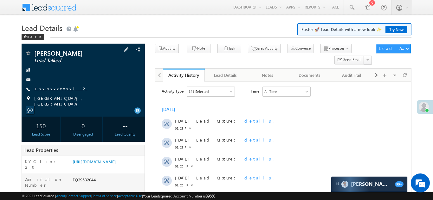
click at [54, 88] on link "+xx-xxxxxxxx12" at bounding box center [60, 88] width 53 height 5
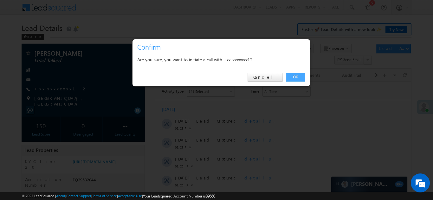
click at [295, 76] on link "OK" at bounding box center [295, 77] width 19 height 9
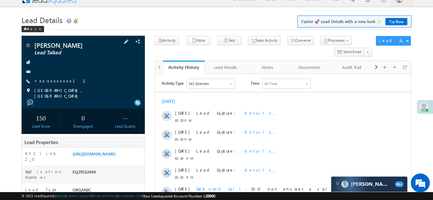
scroll to position [92, 0]
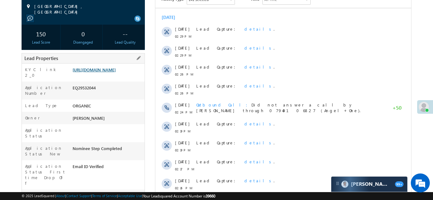
click at [111, 70] on link "https://angelbroking1-pk3em7sa.customui-test.leadsquared.com?leadId=b925a305-e6…" at bounding box center [94, 69] width 43 height 5
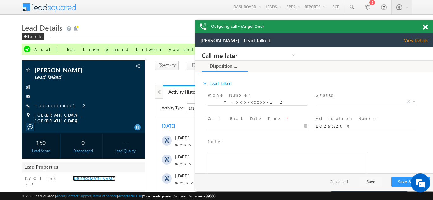
scroll to position [0, 0]
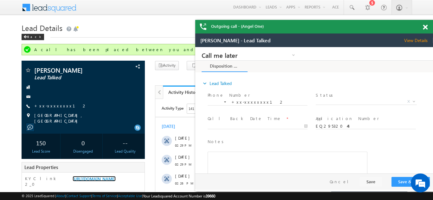
click at [424, 25] on span at bounding box center [424, 27] width 5 height 5
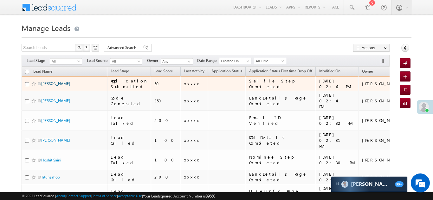
click at [55, 84] on link "Satyendra Sahu" at bounding box center [55, 83] width 29 height 5
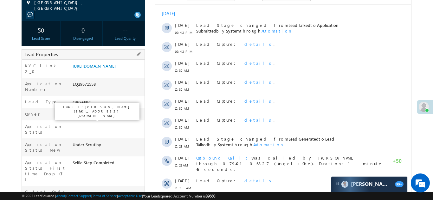
scroll to position [94, 0]
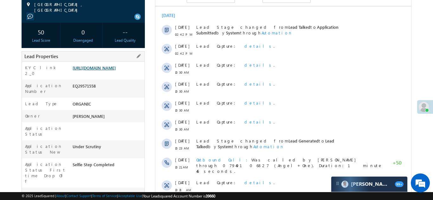
click at [104, 68] on link "[URL][DOMAIN_NAME]" at bounding box center [94, 67] width 43 height 5
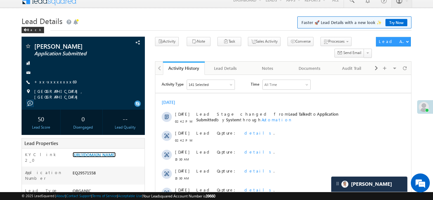
scroll to position [0, 0]
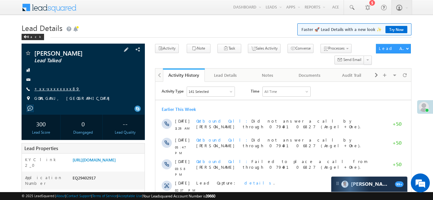
click at [46, 86] on div "Sushil Gupta Lead Talked +xx-xxxxxxxx89" at bounding box center [83, 77] width 117 height 55
click at [47, 87] on link "+xx-xxxxxxxx89" at bounding box center [57, 88] width 46 height 5
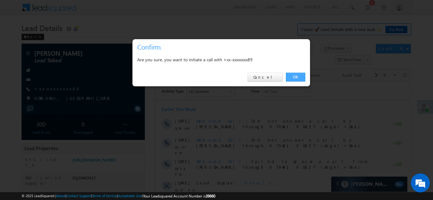
click at [295, 77] on link "OK" at bounding box center [295, 77] width 19 height 9
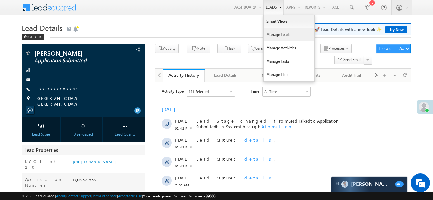
click at [269, 35] on link "Manage Leads" at bounding box center [288, 34] width 51 height 13
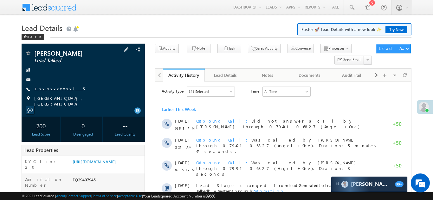
click at [51, 87] on link "+xx-xxxxxxxx15" at bounding box center [59, 88] width 50 height 5
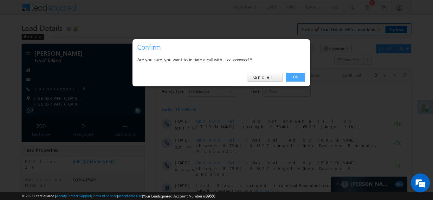
click at [296, 75] on link "OK" at bounding box center [295, 77] width 19 height 9
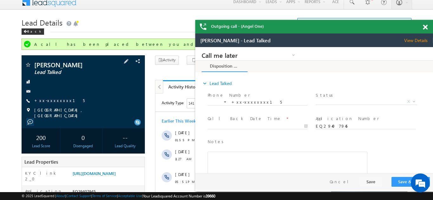
scroll to position [5, 0]
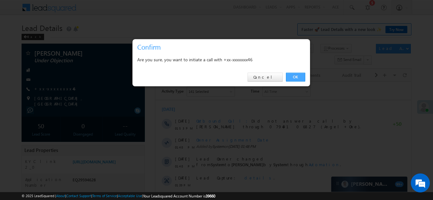
click at [295, 77] on link "OK" at bounding box center [295, 77] width 19 height 9
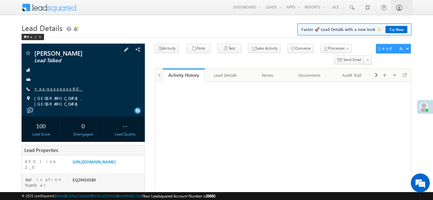
click at [50, 90] on link "+xx-xxxxxxxx90" at bounding box center [58, 88] width 48 height 5
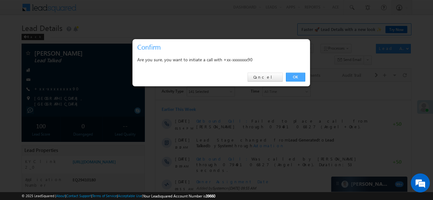
click at [294, 75] on link "OK" at bounding box center [295, 77] width 19 height 9
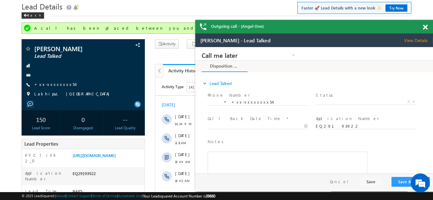
scroll to position [22, 0]
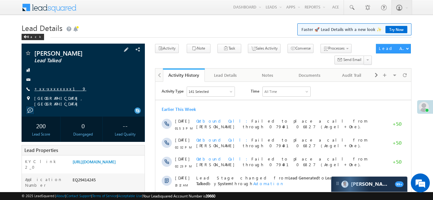
click at [48, 88] on link "+xx-xxxxxxxx19" at bounding box center [60, 88] width 52 height 5
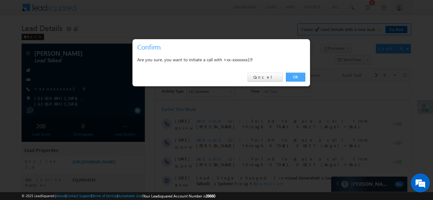
click at [296, 76] on link "OK" at bounding box center [295, 77] width 19 height 9
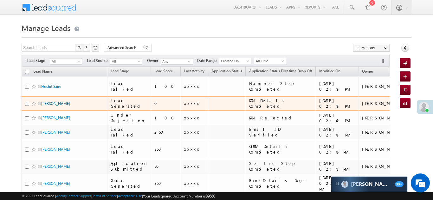
click at [50, 101] on link "[PERSON_NAME]" at bounding box center [55, 103] width 29 height 5
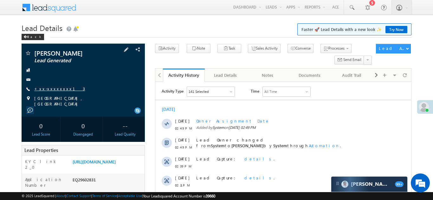
click at [52, 88] on link "+xx-xxxxxxxx13" at bounding box center [59, 88] width 51 height 5
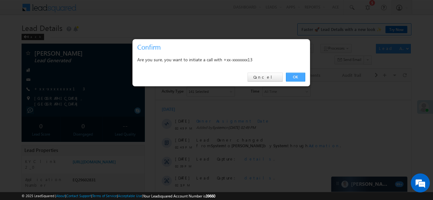
click at [295, 75] on link "OK" at bounding box center [295, 77] width 19 height 9
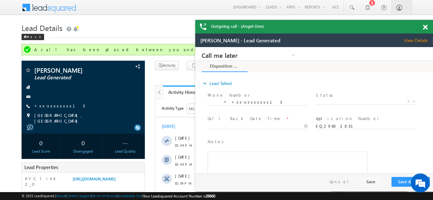
click at [425, 27] on span at bounding box center [424, 27] width 5 height 5
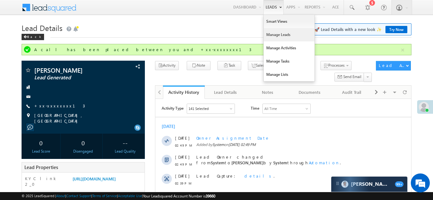
click at [272, 32] on link "Manage Leads" at bounding box center [288, 34] width 51 height 13
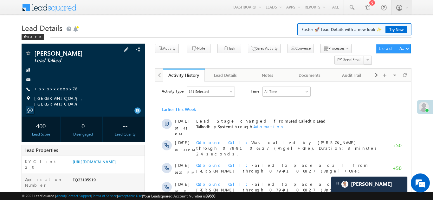
click at [54, 89] on link "+xx-xxxxxxxx78" at bounding box center [56, 88] width 45 height 5
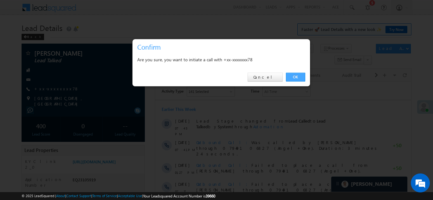
click at [296, 75] on link "OK" at bounding box center [295, 77] width 19 height 9
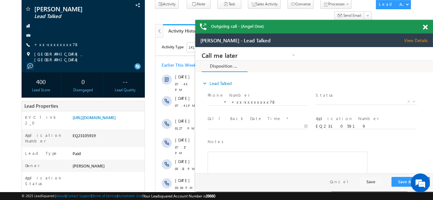
scroll to position [83, 0]
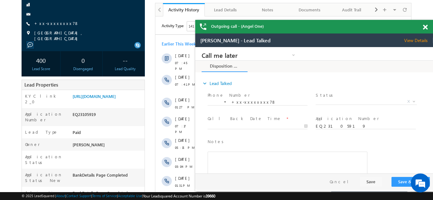
click at [427, 26] on span at bounding box center [424, 27] width 5 height 5
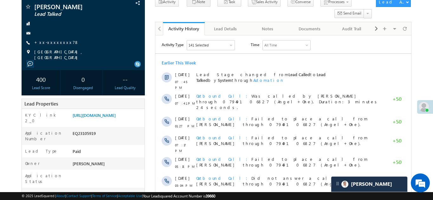
scroll to position [61, 0]
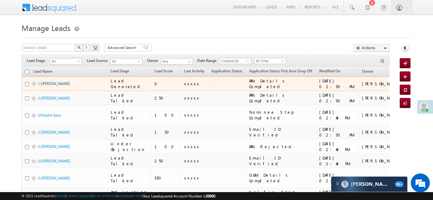
click at [53, 82] on link "[PERSON_NAME]" at bounding box center [55, 83] width 29 height 5
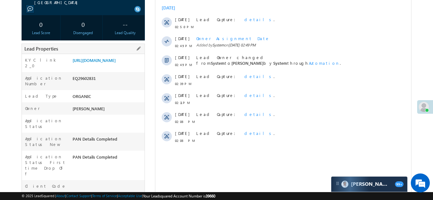
scroll to position [111, 0]
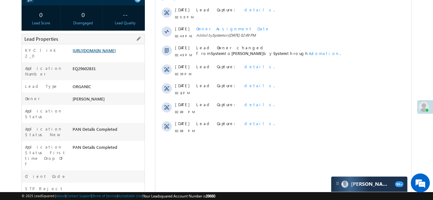
click at [104, 53] on link "[URL][DOMAIN_NAME]" at bounding box center [94, 50] width 43 height 5
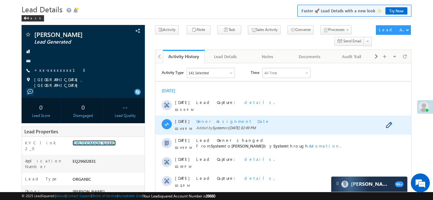
scroll to position [0, 0]
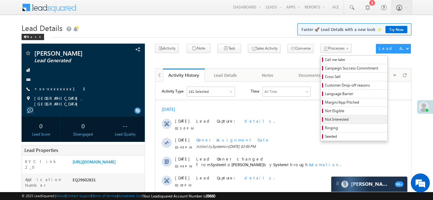
click at [325, 121] on span "Not Interested" at bounding box center [355, 120] width 60 height 6
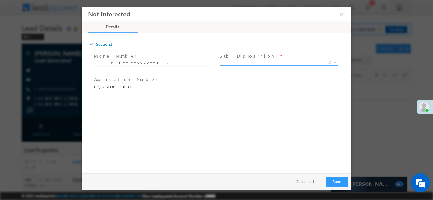
click at [251, 61] on span "X" at bounding box center [278, 62] width 118 height 6
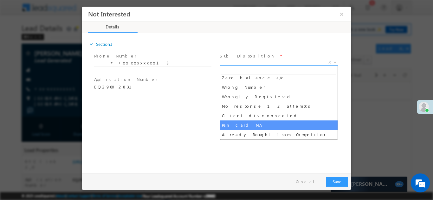
scroll to position [58, 0]
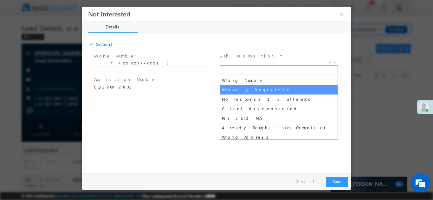
select select "Wrongly Registered"
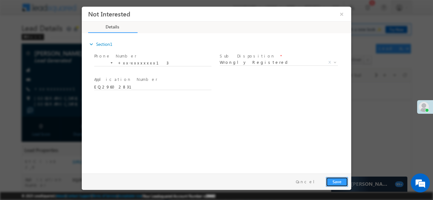
click at [333, 181] on button "Save" at bounding box center [336, 182] width 22 height 10
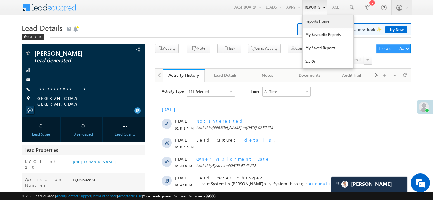
click at [316, 19] on link "Reports Home" at bounding box center [327, 21] width 51 height 13
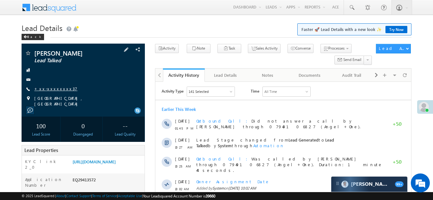
click at [53, 88] on link "+xx-xxxxxxxx37" at bounding box center [55, 88] width 43 height 5
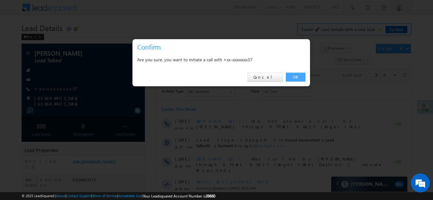
click at [294, 75] on link "OK" at bounding box center [295, 77] width 19 height 9
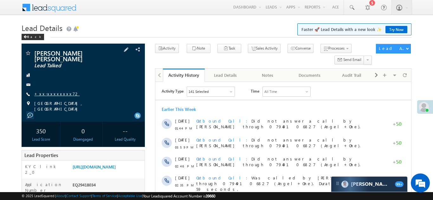
click at [54, 91] on link "+xx-xxxxxxxx72" at bounding box center [56, 93] width 45 height 5
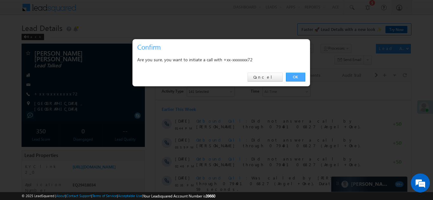
click at [292, 78] on link "OK" at bounding box center [295, 77] width 19 height 9
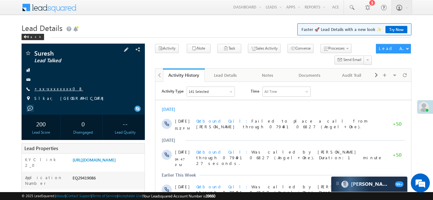
click at [51, 90] on link "+xx-xxxxxxxx08" at bounding box center [58, 88] width 49 height 5
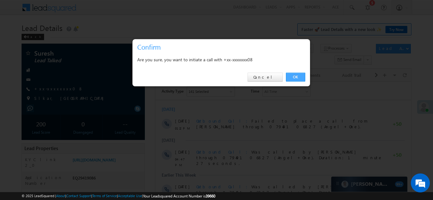
click at [295, 77] on link "OK" at bounding box center [295, 77] width 19 height 9
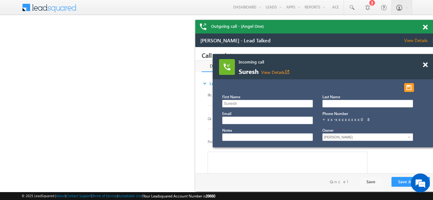
click at [425, 27] on div "Outgoing call - (Angel One)" at bounding box center [313, 27] width 237 height 14
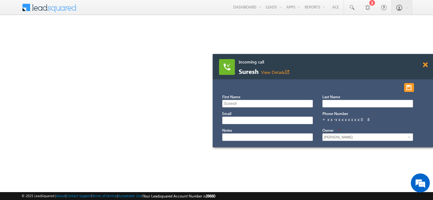
click at [424, 65] on span at bounding box center [424, 64] width 5 height 5
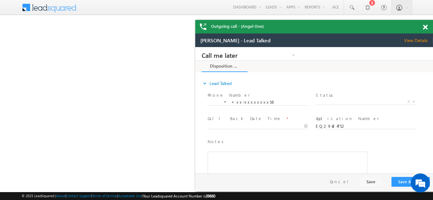
click at [426, 25] on span at bounding box center [424, 27] width 5 height 5
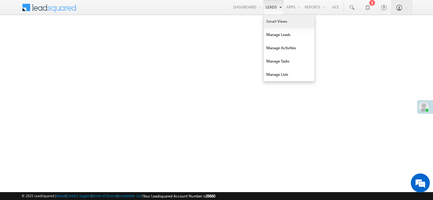
click at [274, 20] on link "Smart Views" at bounding box center [288, 21] width 51 height 13
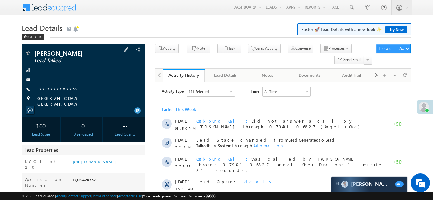
drag, startPoint x: 50, startPoint y: 85, endPoint x: 52, endPoint y: 89, distance: 4.8
click at [51, 86] on div "[PERSON_NAME] Lead Talked +xx-xxxxxxxx58" at bounding box center [83, 78] width 117 height 57
click at [53, 91] on link "+xx-xxxxxxxx58" at bounding box center [56, 88] width 44 height 5
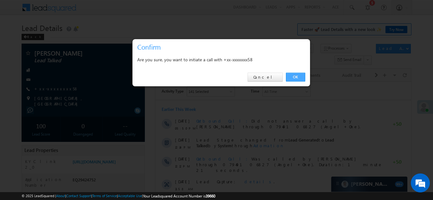
click at [294, 75] on link "OK" at bounding box center [295, 77] width 19 height 9
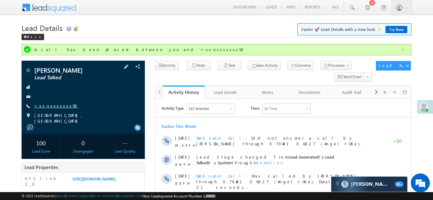
click at [52, 107] on link "+xx-xxxxxxxx58" at bounding box center [56, 105] width 44 height 5
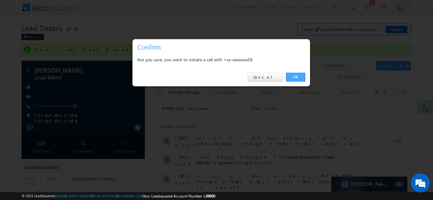
click at [293, 76] on link "OK" at bounding box center [295, 77] width 19 height 9
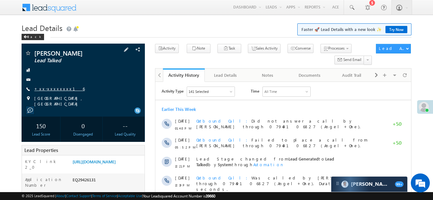
click at [51, 88] on link "+xx-xxxxxxxx16" at bounding box center [59, 88] width 50 height 5
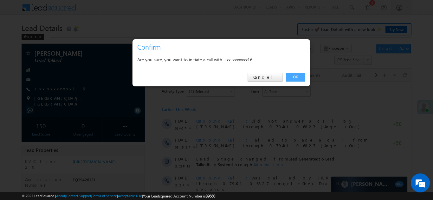
click at [294, 76] on link "OK" at bounding box center [295, 77] width 19 height 9
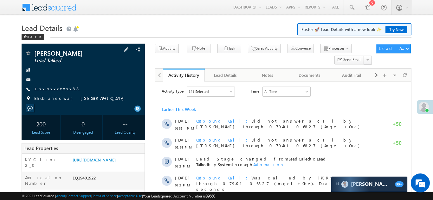
click at [50, 88] on link "+xx-xxxxxxxx88" at bounding box center [57, 88] width 46 height 5
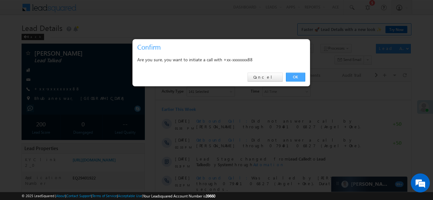
click at [294, 77] on link "OK" at bounding box center [295, 77] width 19 height 9
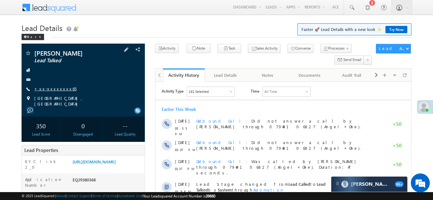
click at [53, 88] on link "+xx-xxxxxxxx65" at bounding box center [55, 88] width 42 height 5
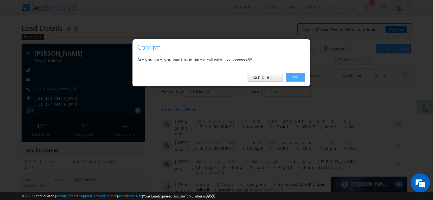
click at [295, 77] on link "OK" at bounding box center [295, 77] width 19 height 9
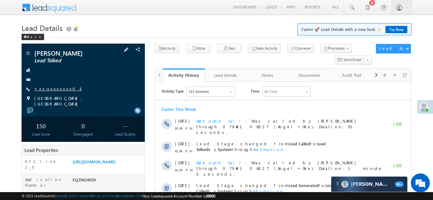
click at [57, 90] on link "+xx-xxxxxxxx03" at bounding box center [57, 88] width 47 height 5
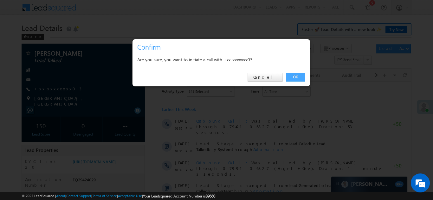
click at [292, 77] on link "OK" at bounding box center [295, 77] width 19 height 9
drag, startPoint x: 294, startPoint y: 77, endPoint x: 255, endPoint y: 76, distance: 39.3
click at [294, 77] on link "OK" at bounding box center [295, 77] width 19 height 9
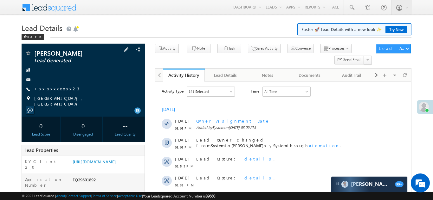
click at [53, 89] on link "+xx-xxxxxxxx23" at bounding box center [56, 88] width 45 height 5
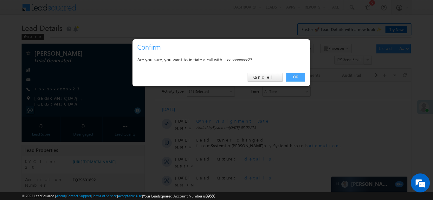
click at [293, 76] on link "OK" at bounding box center [295, 77] width 19 height 9
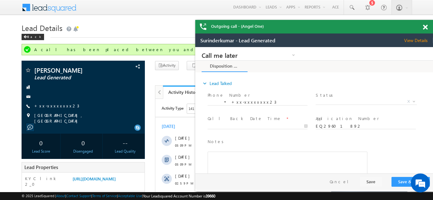
click at [426, 28] on span at bounding box center [424, 27] width 5 height 5
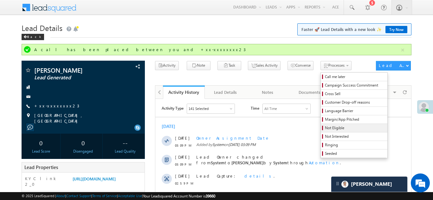
click at [325, 128] on span "Not Eligible" at bounding box center [355, 128] width 60 height 6
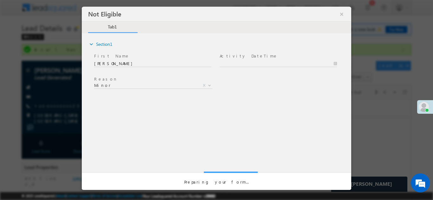
click at [345, 12] on div at bounding box center [216, 98] width 269 height 184
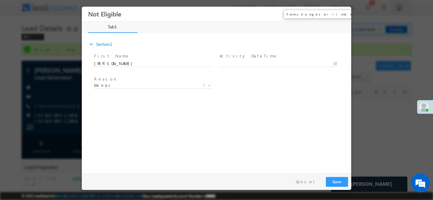
click at [342, 13] on button "×" at bounding box center [341, 14] width 11 height 12
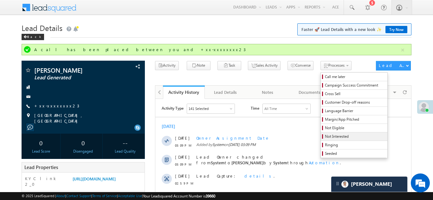
click at [325, 137] on span "Not Interested" at bounding box center [355, 137] width 60 height 6
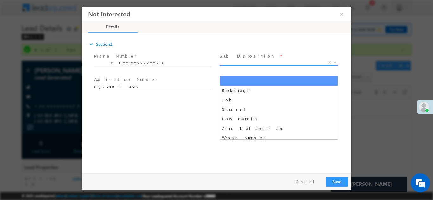
click at [240, 63] on span "X" at bounding box center [278, 62] width 118 height 6
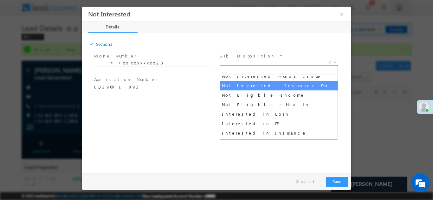
scroll to position [131, 0]
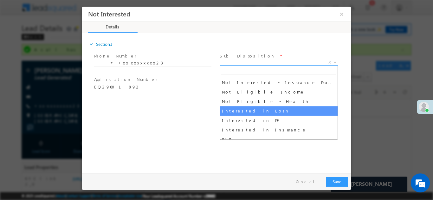
select select "Interested in Loan"
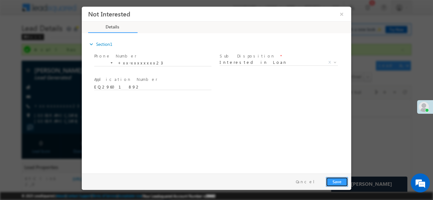
click at [338, 180] on button "Save" at bounding box center [336, 182] width 22 height 10
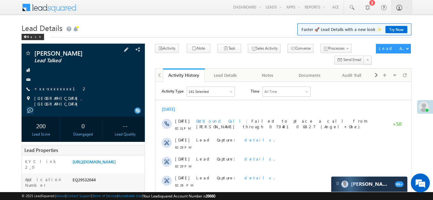
scroll to position [107, 0]
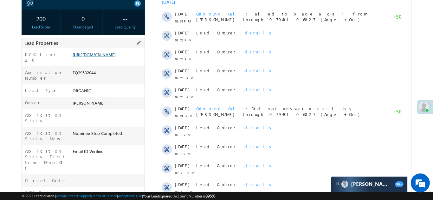
click at [99, 57] on link "https://angelbroking1-pk3em7sa.customui-test.leadsquared.com?leadId=b925a305-e6…" at bounding box center [94, 54] width 43 height 5
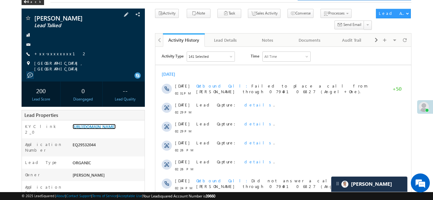
scroll to position [0, 0]
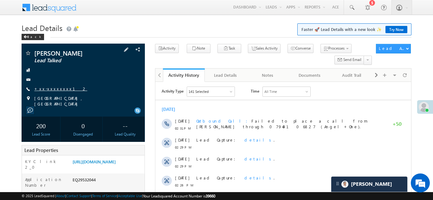
click at [51, 87] on link "+xx-xxxxxxxx12" at bounding box center [60, 88] width 53 height 5
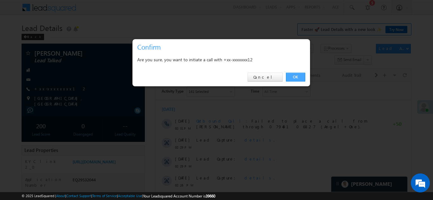
click at [295, 76] on link "OK" at bounding box center [295, 77] width 19 height 9
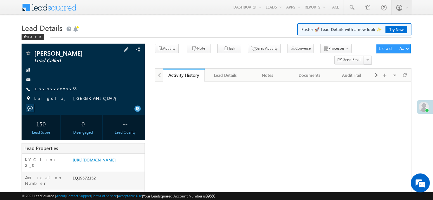
click at [52, 88] on link "+xx-xxxxxxxx55" at bounding box center [55, 88] width 42 height 5
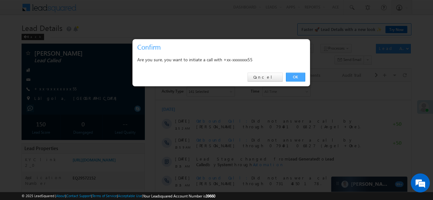
click at [292, 76] on link "OK" at bounding box center [295, 77] width 19 height 9
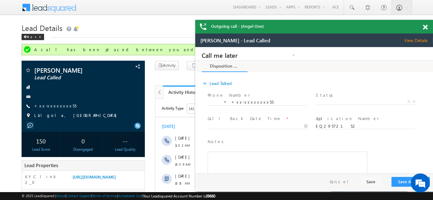
click at [424, 27] on span at bounding box center [424, 27] width 5 height 5
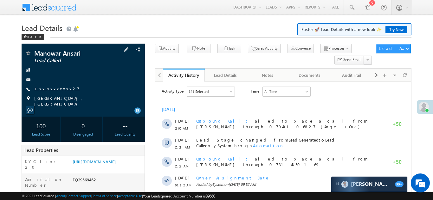
click at [53, 88] on link "+xx-xxxxxxxx27" at bounding box center [56, 88] width 45 height 5
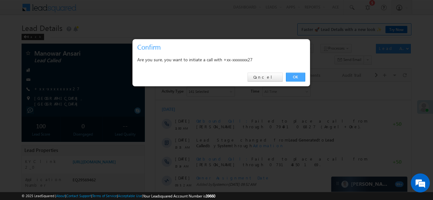
click at [292, 77] on link "OK" at bounding box center [295, 77] width 19 height 9
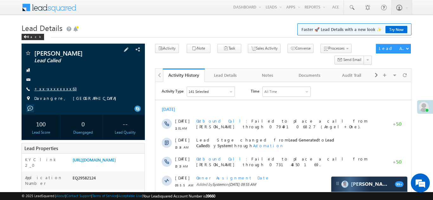
click at [53, 89] on link "+xx-xxxxxxxx63" at bounding box center [55, 88] width 42 height 5
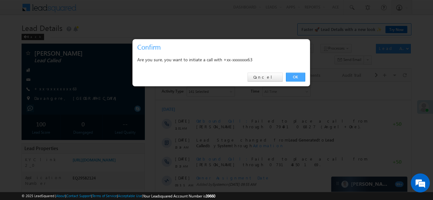
click at [296, 75] on link "OK" at bounding box center [295, 77] width 19 height 9
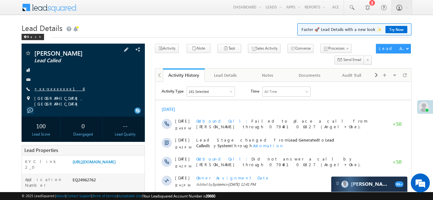
click at [50, 88] on link "+xx-xxxxxxxx16" at bounding box center [59, 88] width 50 height 5
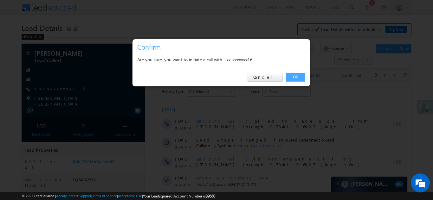
click at [292, 76] on link "OK" at bounding box center [295, 77] width 19 height 9
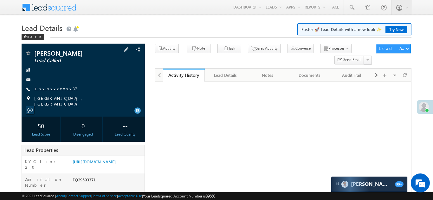
click at [55, 87] on link "+xx-xxxxxxxx37" at bounding box center [55, 88] width 43 height 5
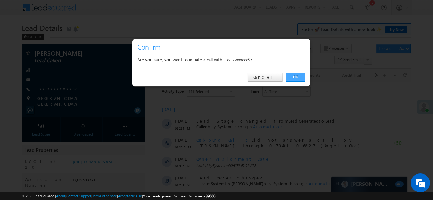
click at [293, 78] on link "OK" at bounding box center [295, 77] width 19 height 9
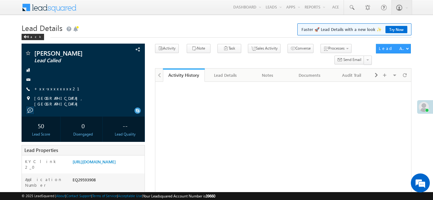
click at [50, 89] on link "+xx-xxxxxxxx21" at bounding box center [60, 88] width 53 height 5
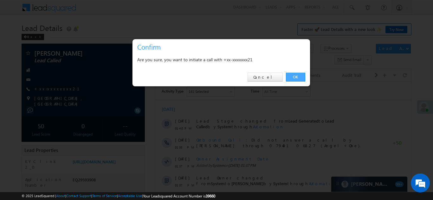
click at [295, 76] on link "OK" at bounding box center [295, 77] width 19 height 9
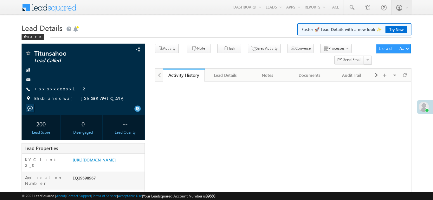
click at [43, 86] on link "+xx-xxxxxxxx12" at bounding box center [60, 88] width 53 height 5
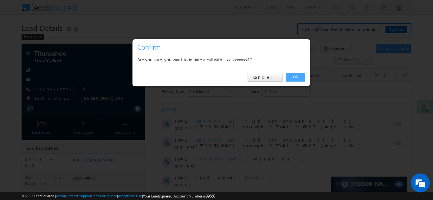
click at [296, 77] on link "OK" at bounding box center [295, 77] width 19 height 9
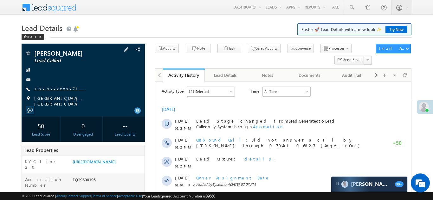
click at [55, 87] on link "+xx-xxxxxxxx71" at bounding box center [59, 88] width 51 height 5
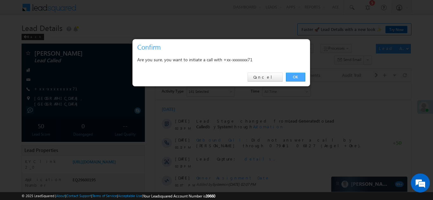
click at [294, 76] on link "OK" at bounding box center [295, 77] width 19 height 9
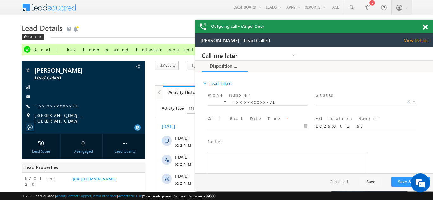
click at [426, 26] on div "Outgoing call - (Angel One)" at bounding box center [313, 27] width 237 height 14
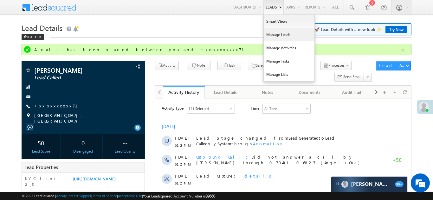
click at [271, 35] on link "Manage Leads" at bounding box center [288, 34] width 51 height 13
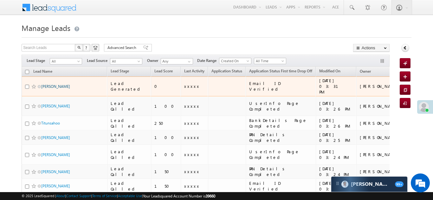
click at [49, 84] on link "[PERSON_NAME]" at bounding box center [55, 86] width 29 height 5
click at [46, 84] on link "[PERSON_NAME]" at bounding box center [55, 86] width 29 height 5
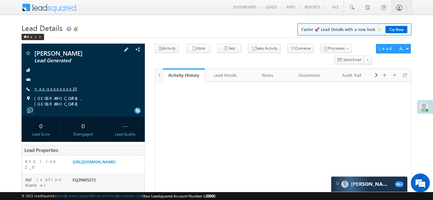
click at [48, 89] on link "+xx-xxxxxxxx35" at bounding box center [55, 88] width 42 height 5
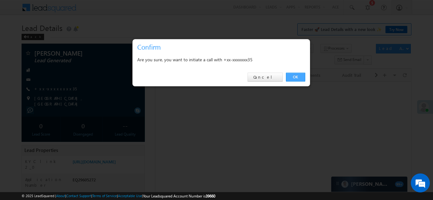
click at [295, 77] on link "OK" at bounding box center [295, 77] width 19 height 9
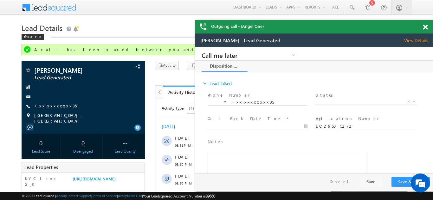
click at [425, 26] on span at bounding box center [424, 27] width 5 height 5
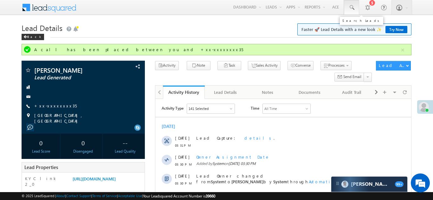
drag, startPoint x: 350, startPoint y: 5, endPoint x: 351, endPoint y: 9, distance: 4.4
click at [350, 4] on span at bounding box center [351, 7] width 6 height 6
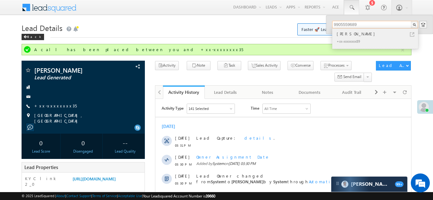
type input "9905559689"
click at [355, 35] on div "Sushil Gupta" at bounding box center [377, 33] width 85 height 7
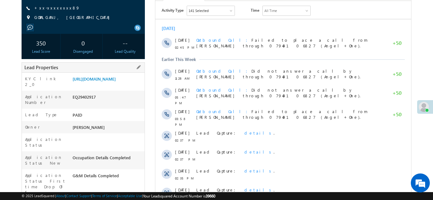
scroll to position [55, 0]
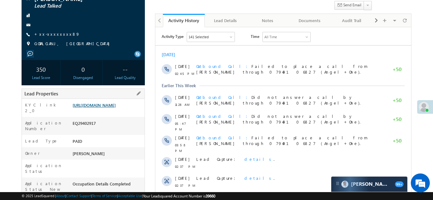
click at [95, 108] on link "https://angelbroking1-pk3em7sa.customui-test.leadsquared.com?leadId=c4c7f2a5-5f…" at bounding box center [94, 105] width 43 height 5
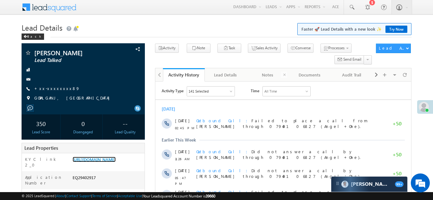
scroll to position [0, 0]
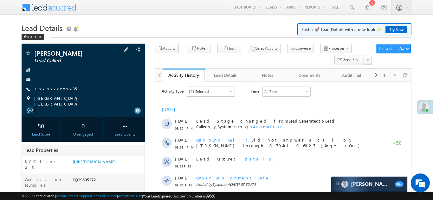
click at [49, 90] on link "+xx-xxxxxxxx35" at bounding box center [55, 88] width 42 height 5
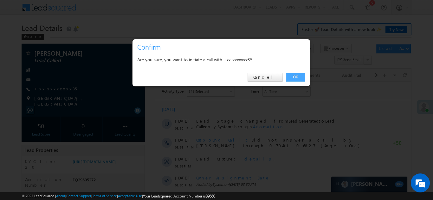
click at [296, 76] on link "OK" at bounding box center [295, 77] width 19 height 9
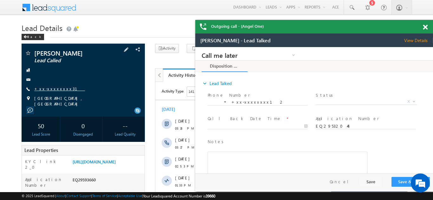
click at [49, 87] on link "+xx-xxxxxxxx31" at bounding box center [59, 88] width 51 height 5
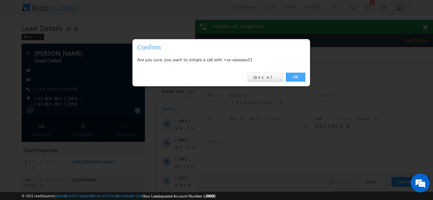
click at [294, 77] on link "OK" at bounding box center [295, 77] width 19 height 9
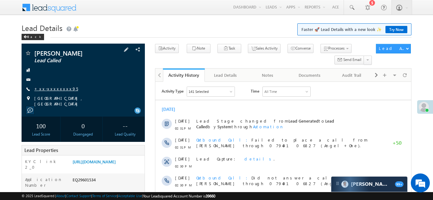
click at [52, 90] on link "+xx-xxxxxxxx95" at bounding box center [56, 88] width 44 height 5
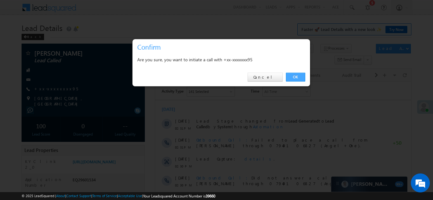
click at [293, 77] on link "OK" at bounding box center [295, 77] width 19 height 9
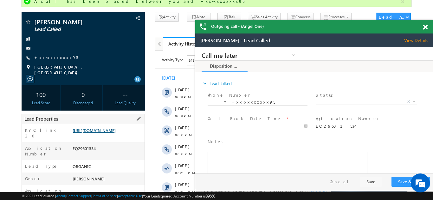
scroll to position [49, 0]
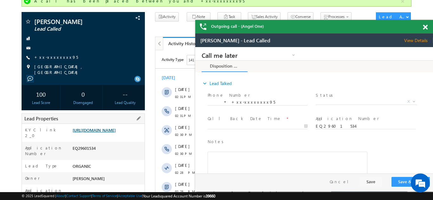
click at [106, 132] on link "https://angelbroking1-pk3em7sa.customui-test.leadsquared.com?leadId=48d37a0f-ae…" at bounding box center [94, 130] width 43 height 5
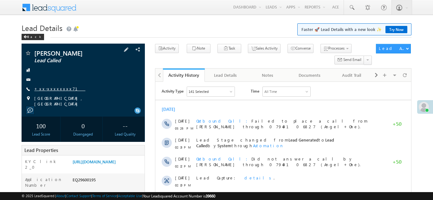
click at [54, 86] on link "+xx-xxxxxxxx71" at bounding box center [59, 88] width 51 height 5
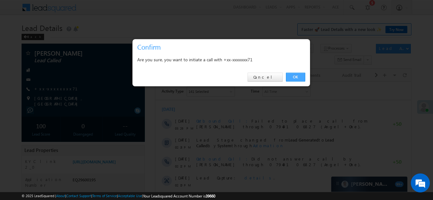
click at [295, 79] on link "OK" at bounding box center [295, 77] width 19 height 9
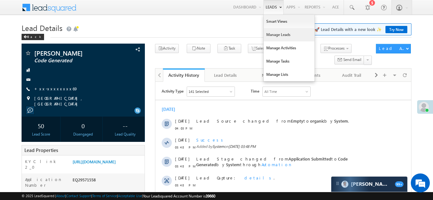
click at [273, 35] on link "Manage Leads" at bounding box center [288, 34] width 51 height 13
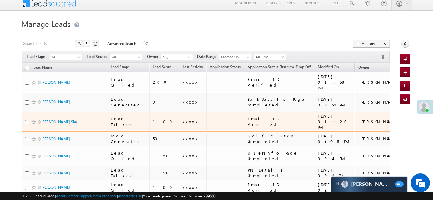
scroll to position [20, 0]
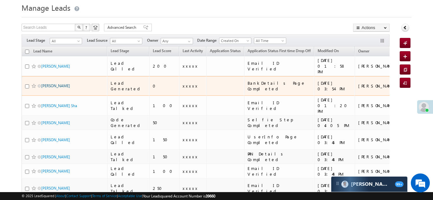
click at [59, 84] on link "Sagar Lohar" at bounding box center [55, 86] width 29 height 5
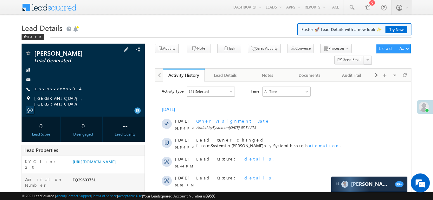
click at [53, 89] on link "+xx-xxxxxxxx04" at bounding box center [57, 88] width 46 height 5
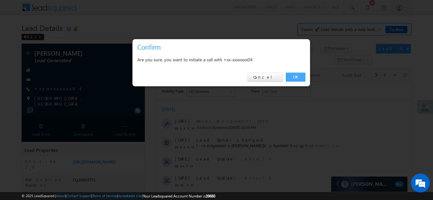
click at [293, 75] on link "OK" at bounding box center [295, 77] width 19 height 9
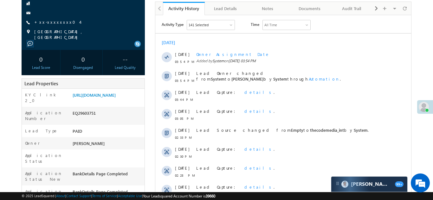
scroll to position [80, 0]
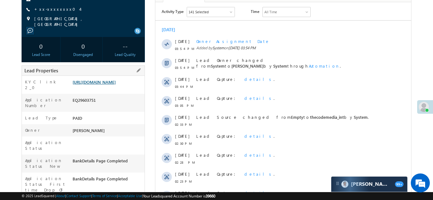
click at [102, 85] on link "[URL][DOMAIN_NAME]" at bounding box center [94, 81] width 43 height 5
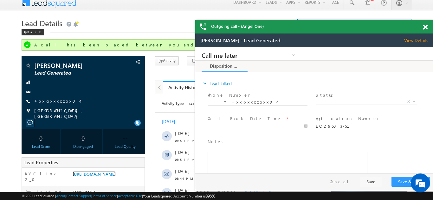
scroll to position [0, 0]
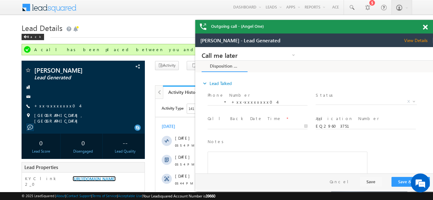
click at [424, 26] on span at bounding box center [424, 27] width 5 height 5
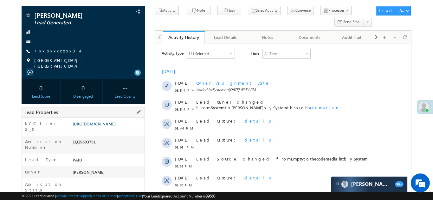
scroll to position [59, 0]
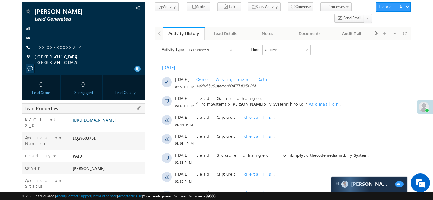
click at [107, 118] on link "[URL][DOMAIN_NAME]" at bounding box center [94, 119] width 43 height 5
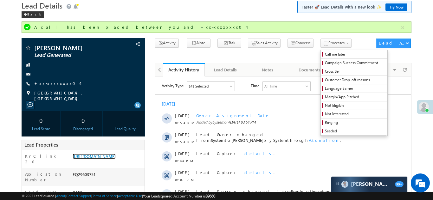
scroll to position [0, 0]
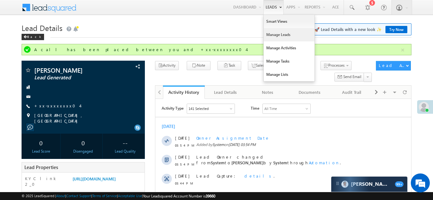
click at [275, 35] on link "Manage Leads" at bounding box center [288, 34] width 51 height 13
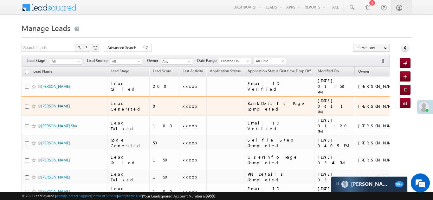
click at [55, 104] on link "[PERSON_NAME]" at bounding box center [55, 106] width 29 height 5
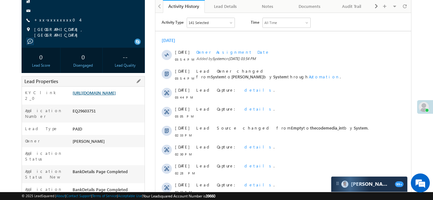
click at [105, 96] on link "[URL][DOMAIN_NAME]" at bounding box center [94, 92] width 43 height 5
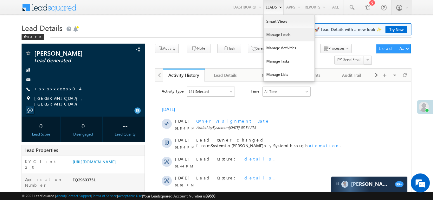
click at [267, 37] on link "Manage Leads" at bounding box center [288, 34] width 51 height 13
